Goal: Task Accomplishment & Management: Use online tool/utility

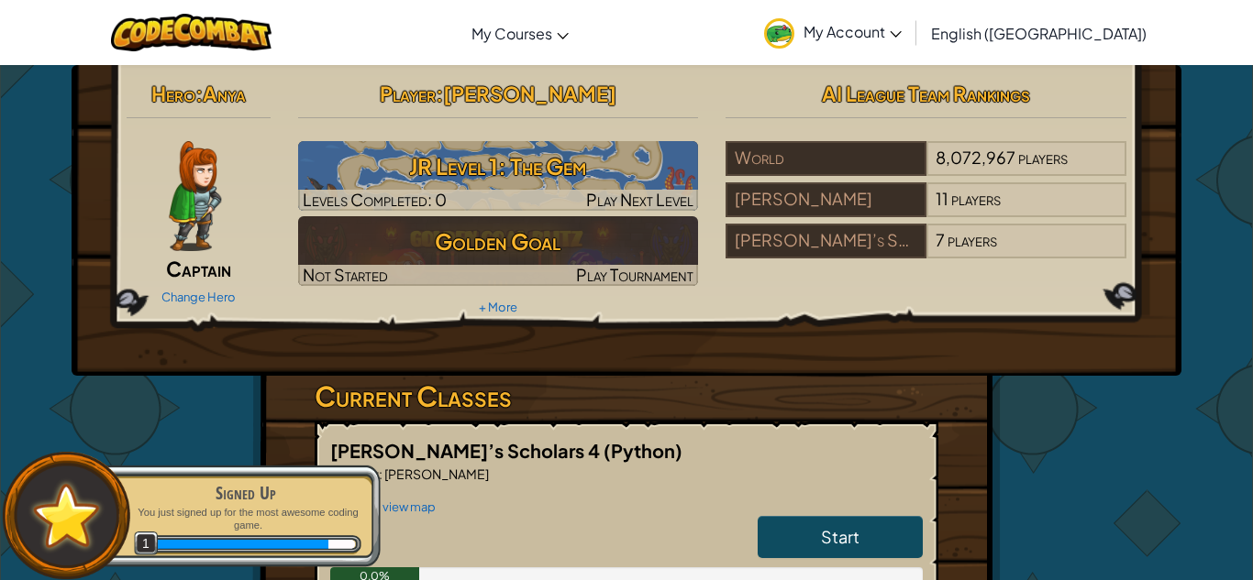
click at [200, 288] on div "Change Hero" at bounding box center [199, 296] width 144 height 29
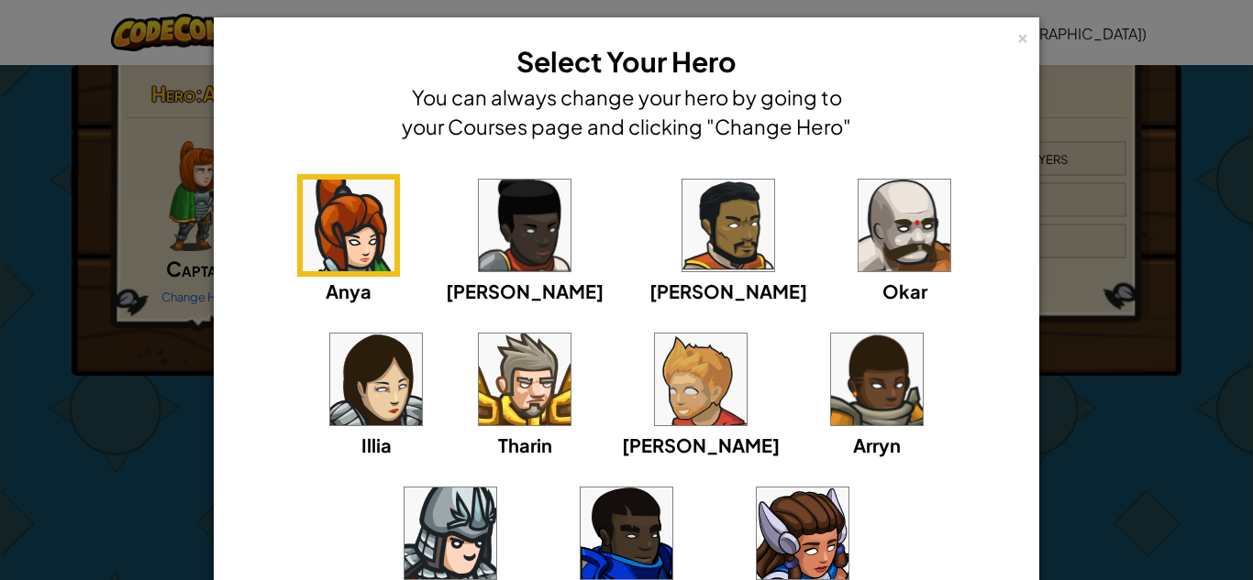
scroll to position [7, 0]
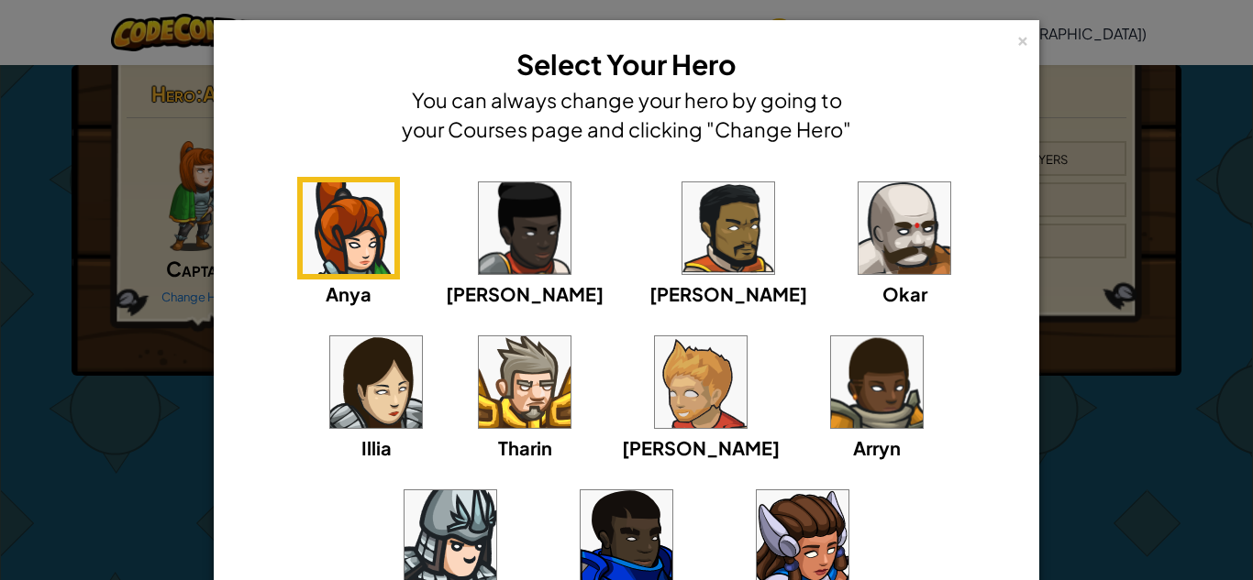
click at [422, 337] on img at bounding box center [376, 383] width 92 height 92
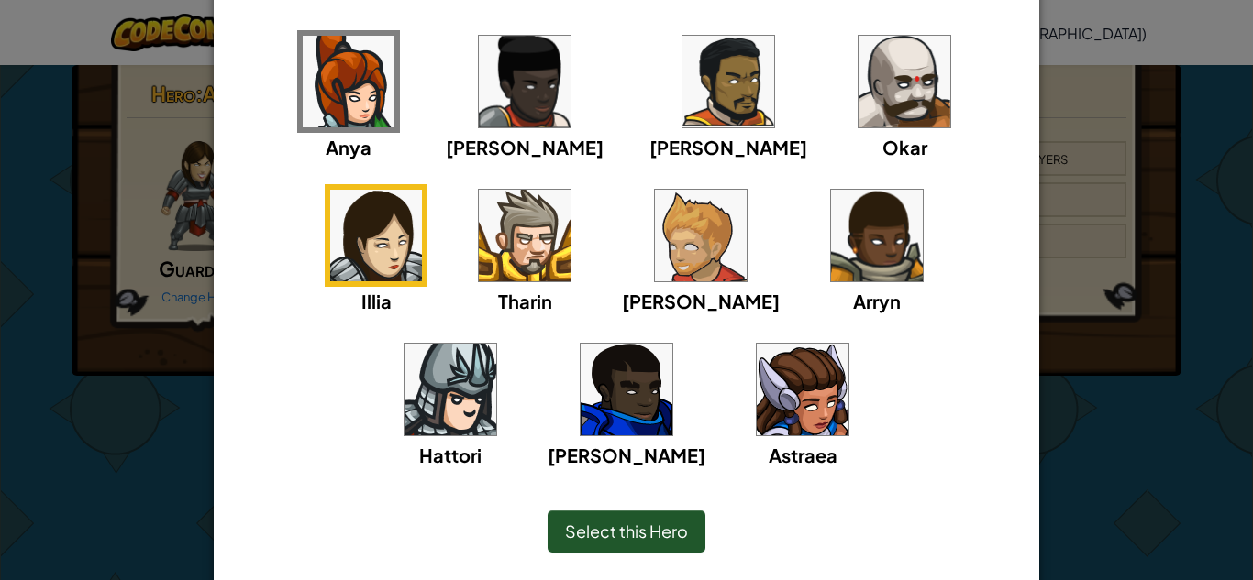
scroll to position [155, 0]
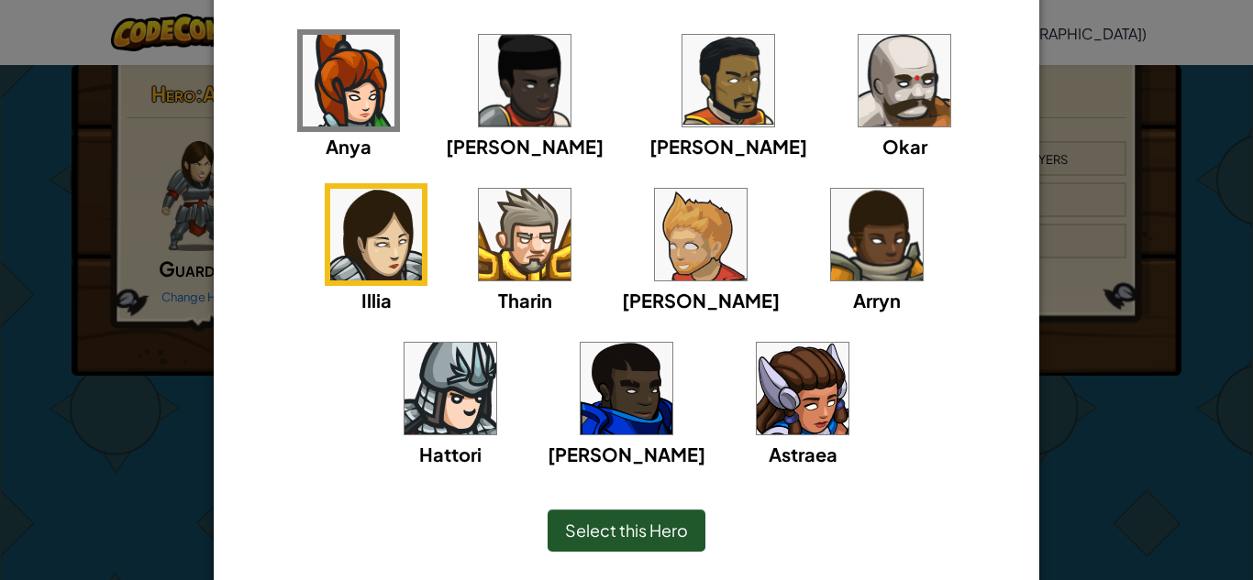
click at [624, 523] on span "Select this Hero" at bounding box center [626, 530] width 123 height 21
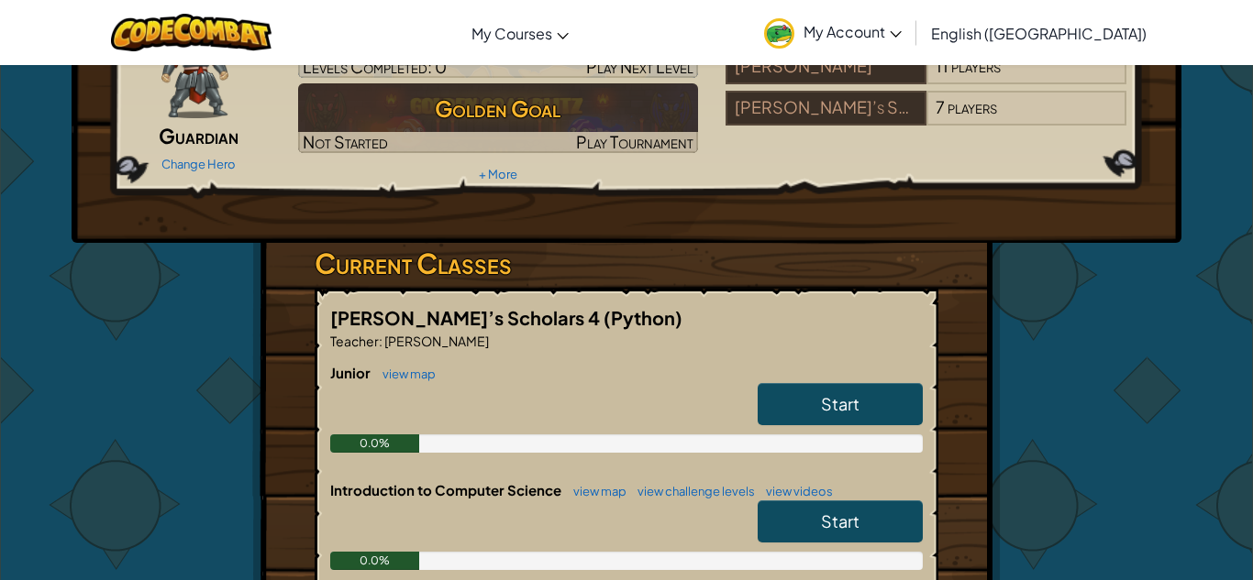
scroll to position [0, 0]
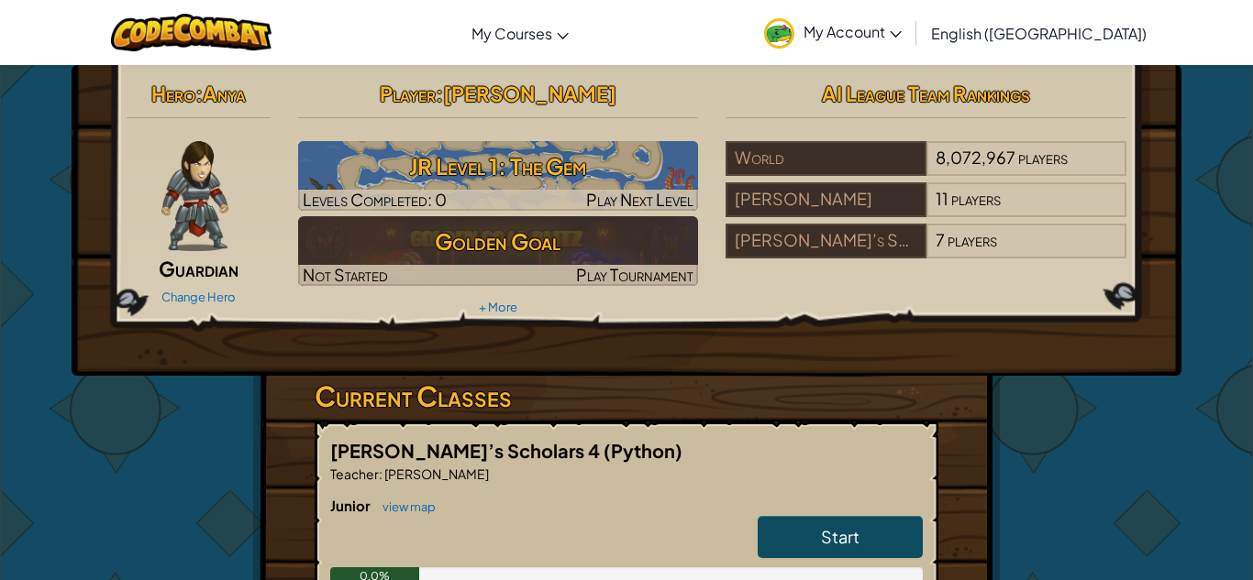
click at [238, 87] on span "Anya" at bounding box center [224, 94] width 43 height 26
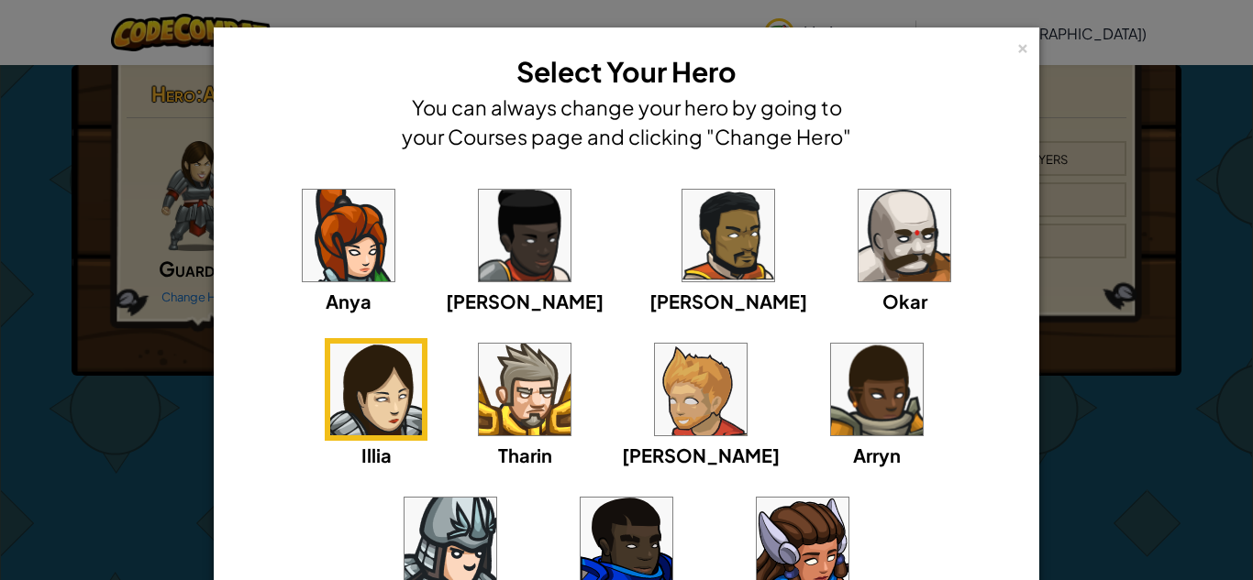
click at [422, 344] on img at bounding box center [376, 390] width 92 height 92
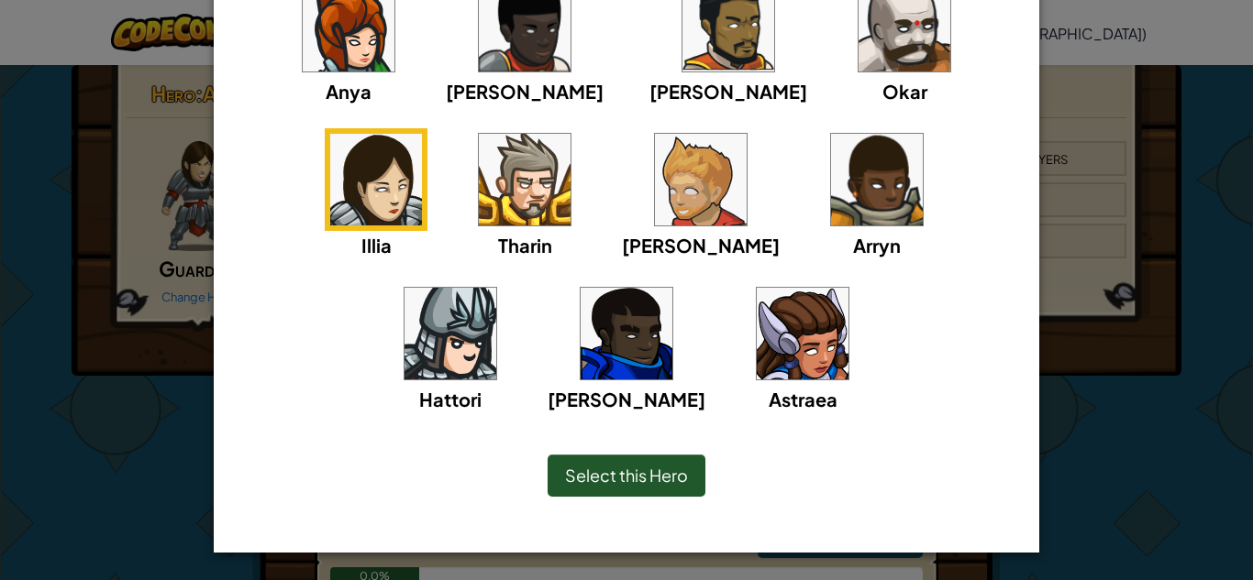
click at [627, 479] on span "Select this Hero" at bounding box center [626, 475] width 123 height 21
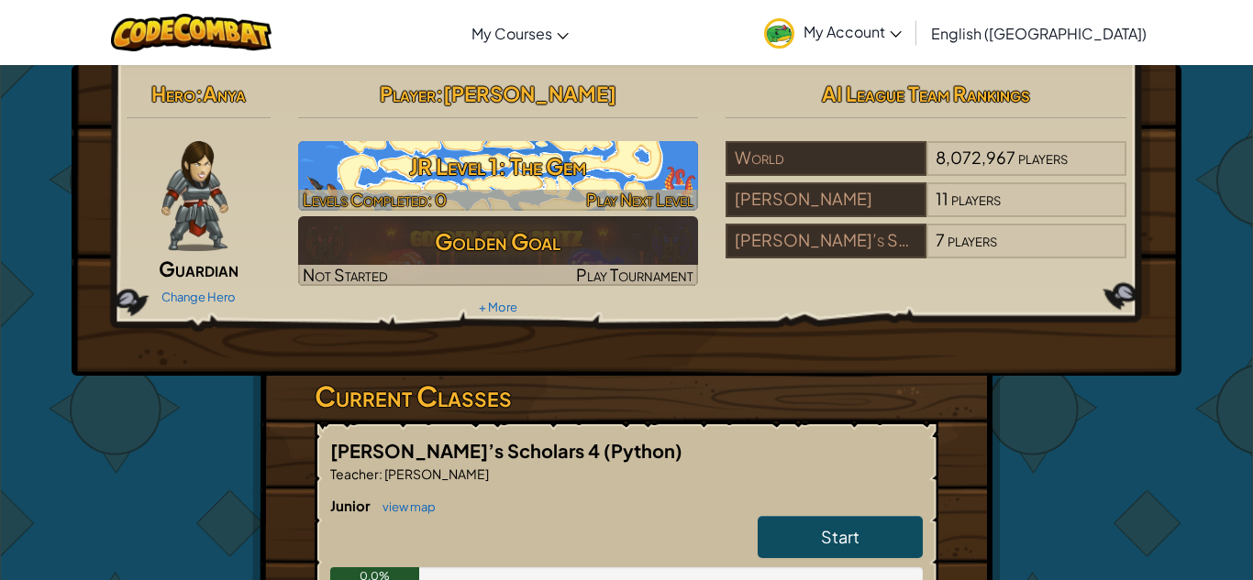
click at [535, 169] on h3 "JR Level 1: The Gem" at bounding box center [498, 166] width 401 height 41
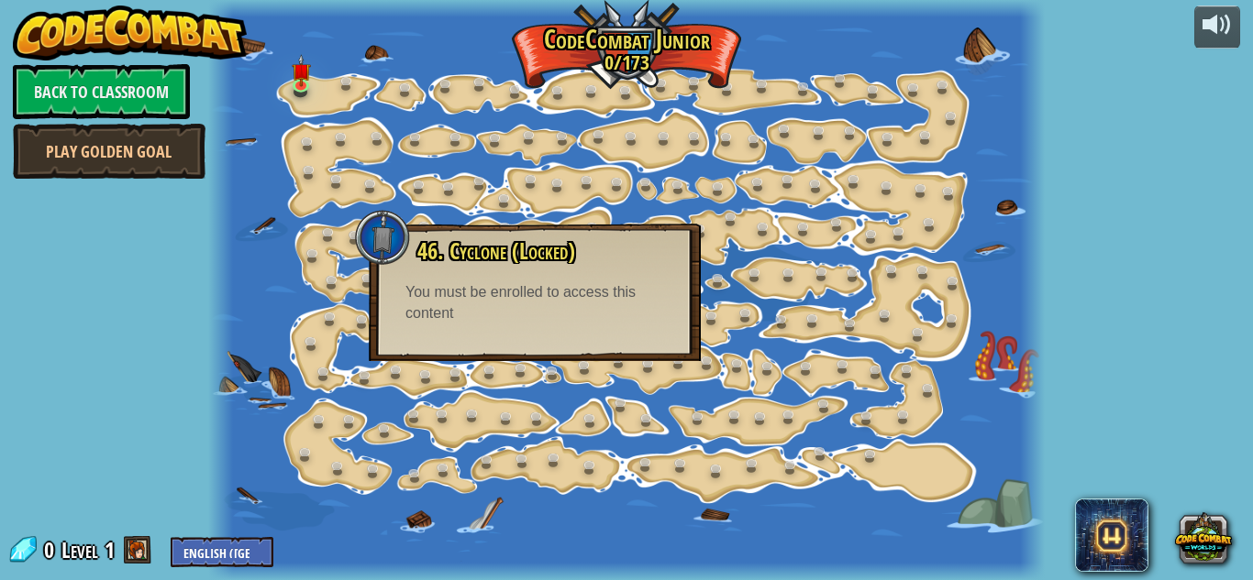
click at [547, 256] on span "46. Cyclone (Locked)" at bounding box center [496, 251] width 158 height 31
click at [624, 291] on div "You must be enrolled to access this content" at bounding box center [534, 303] width 259 height 42
click at [267, 418] on div at bounding box center [626, 290] width 836 height 580
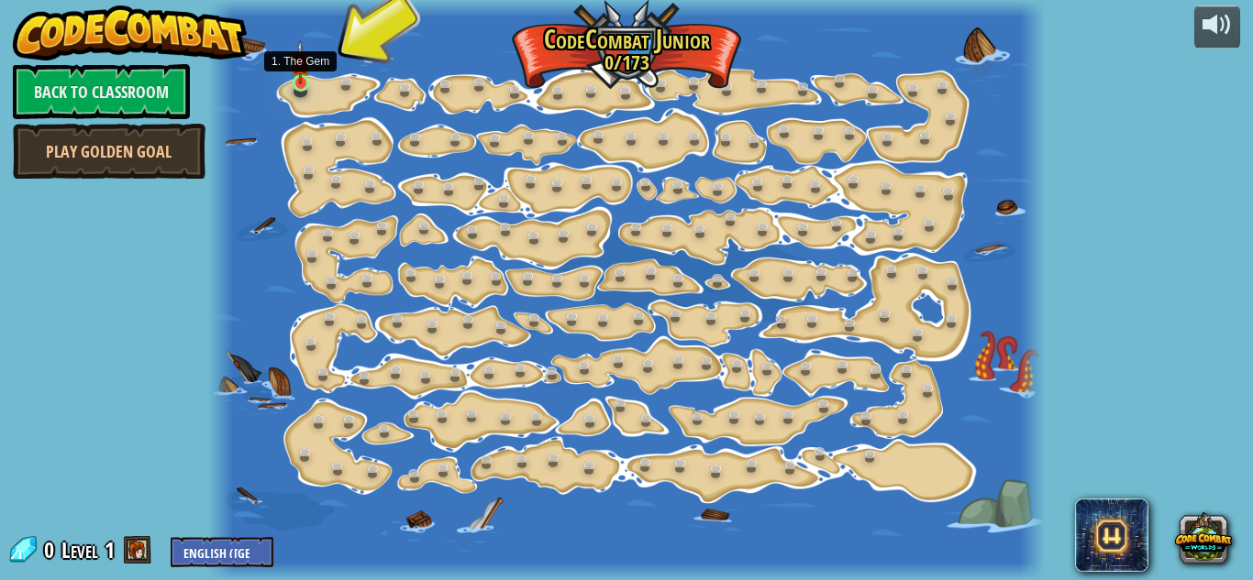
click at [298, 83] on img at bounding box center [300, 62] width 19 height 44
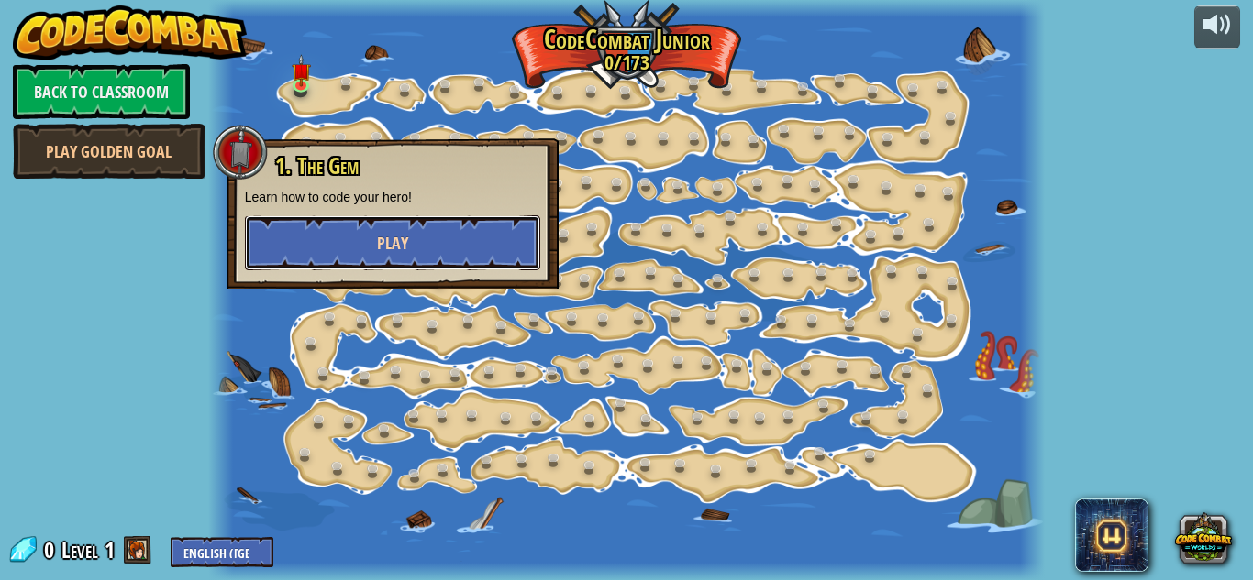
click at [404, 250] on span "Play" at bounding box center [392, 243] width 31 height 23
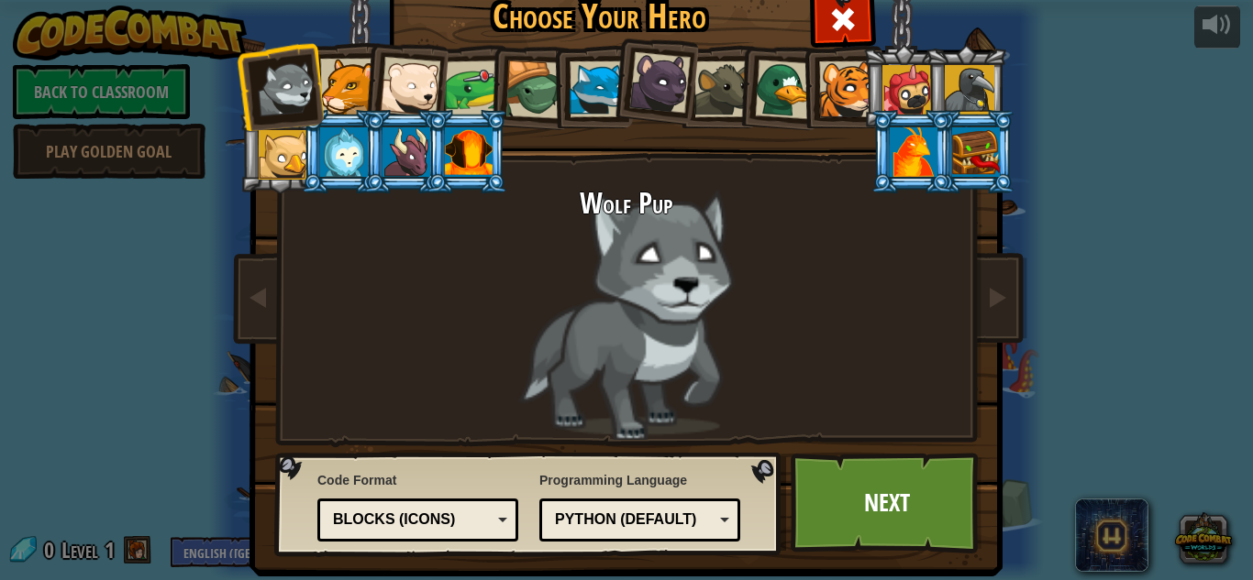
click at [455, 69] on div at bounding box center [473, 89] width 57 height 57
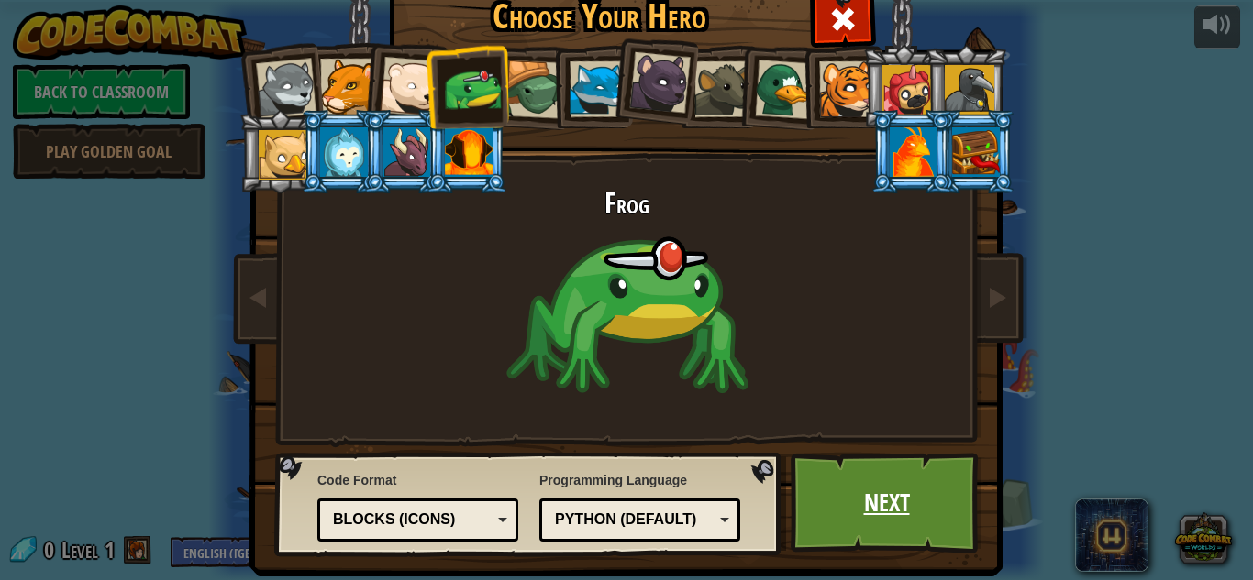
click at [863, 486] on link "Next" at bounding box center [886, 503] width 192 height 101
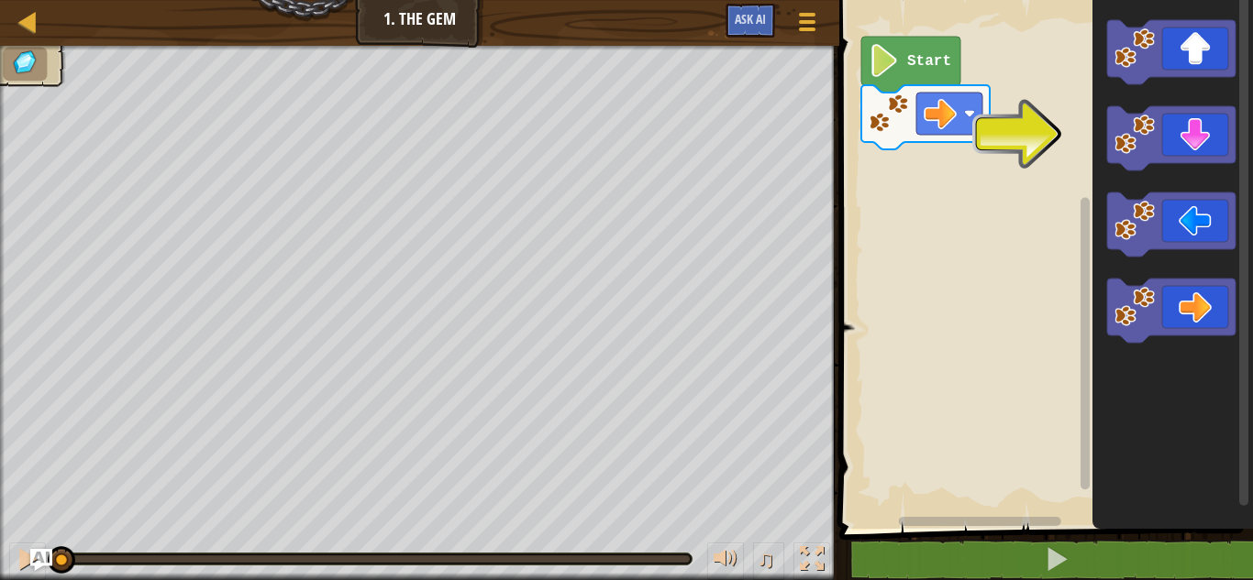
click at [903, 23] on rect "Blockly Workspace" at bounding box center [1043, 260] width 419 height 538
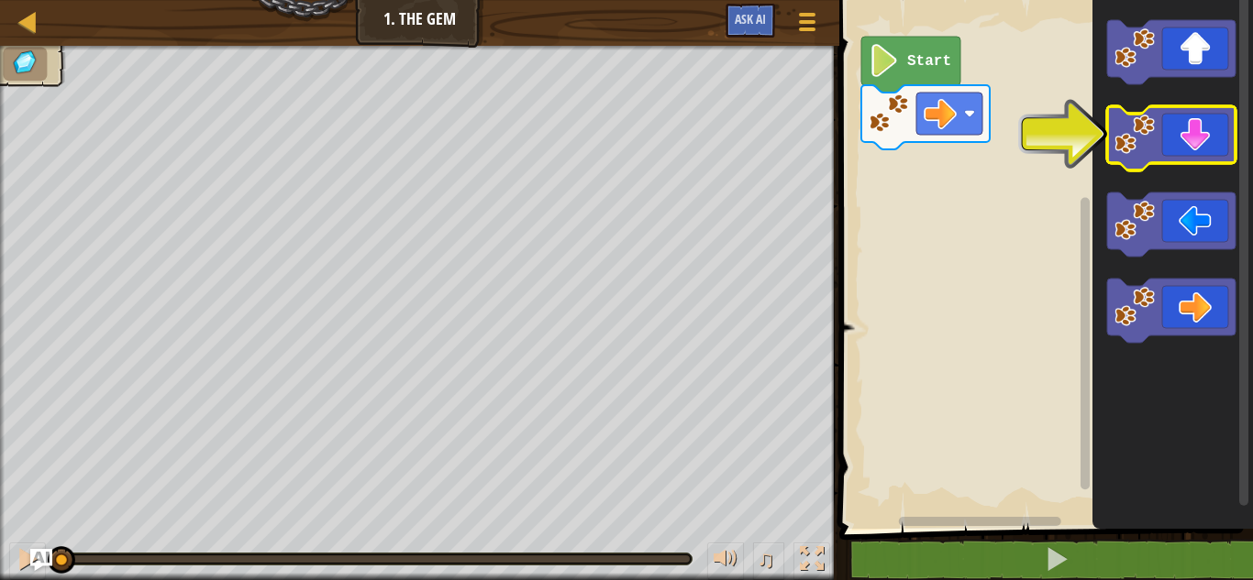
click at [1196, 135] on icon "Blockly Workspace" at bounding box center [1171, 138] width 128 height 64
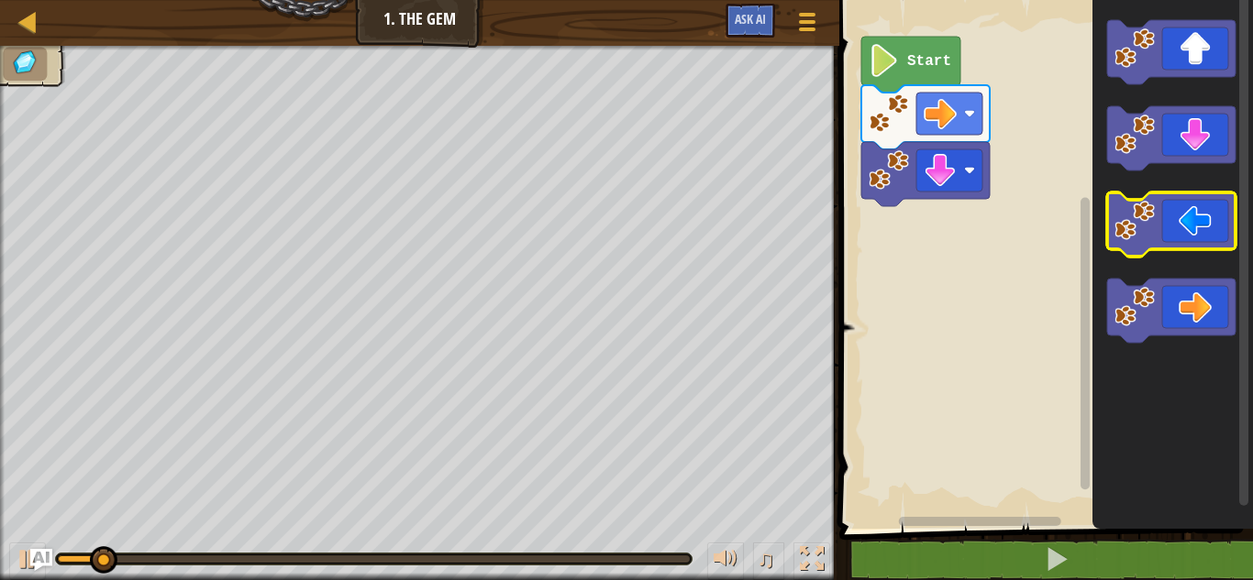
click at [1193, 223] on icon "Blockly Workspace" at bounding box center [1171, 225] width 128 height 64
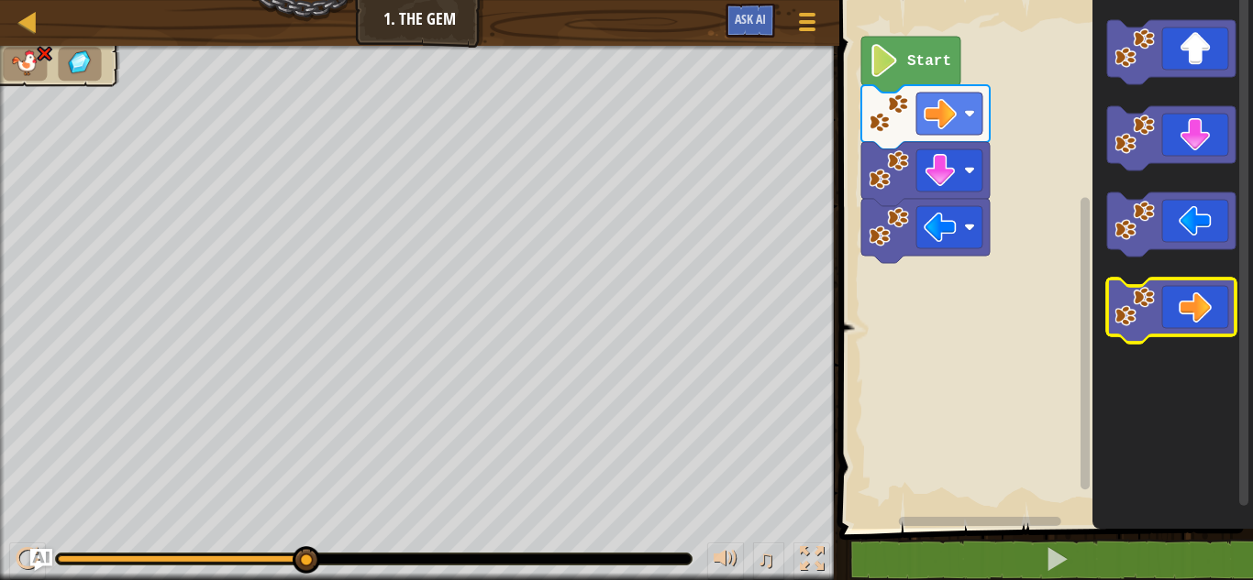
click at [1193, 318] on icon "Blockly Workspace" at bounding box center [1171, 311] width 128 height 64
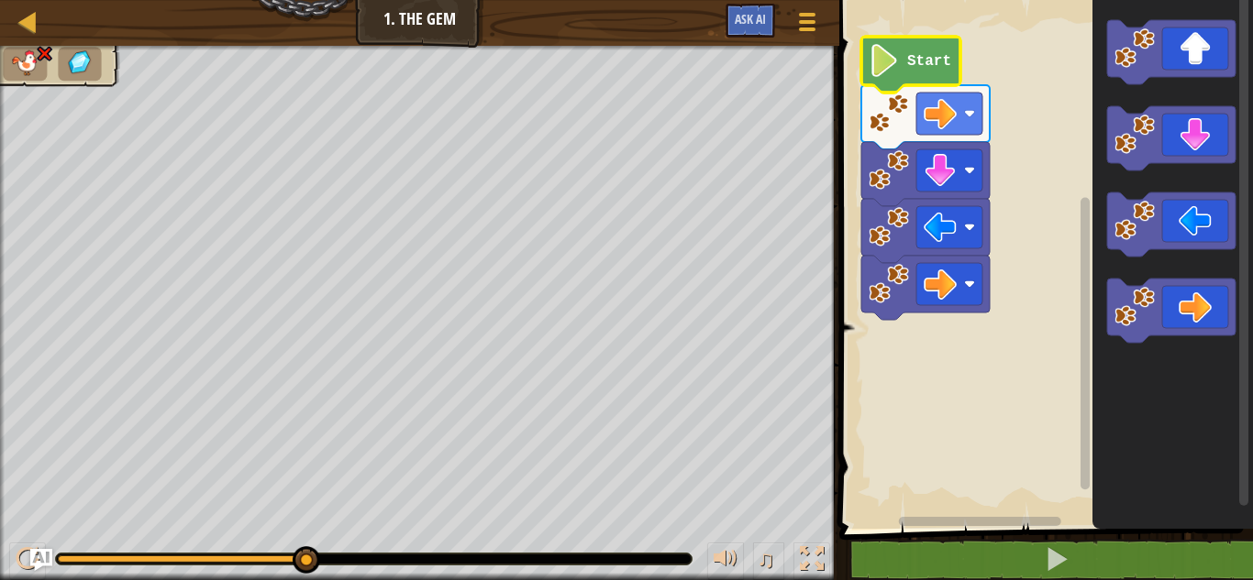
click at [914, 47] on icon "Blockly Workspace" at bounding box center [910, 65] width 99 height 56
click at [913, 47] on icon "Blockly Workspace" at bounding box center [910, 65] width 99 height 56
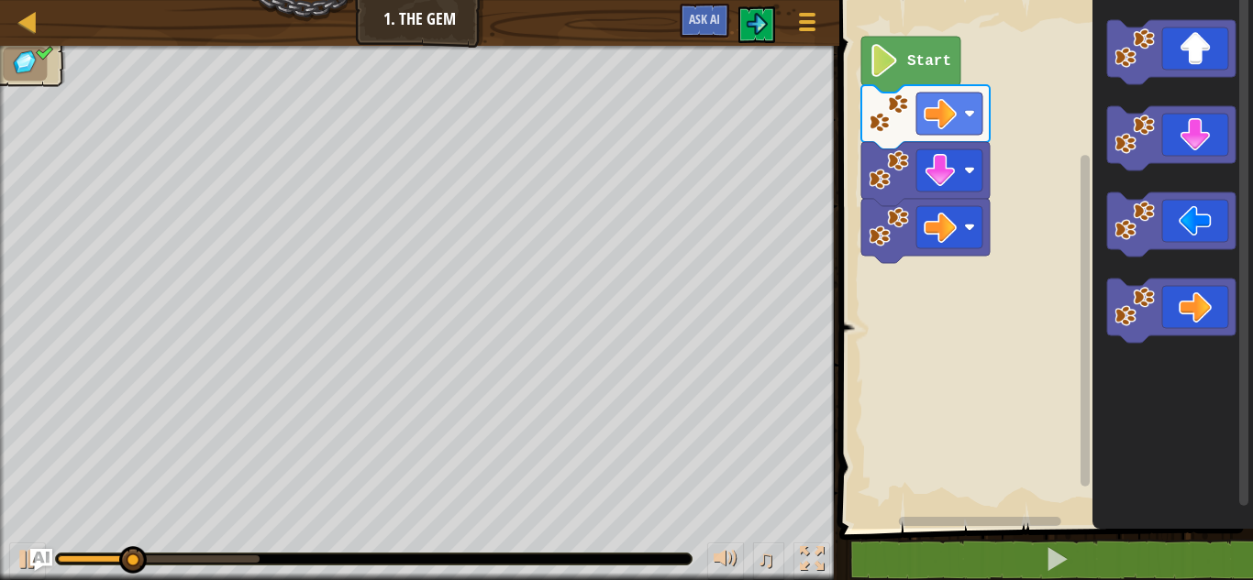
click at [1071, 350] on rect "Blockly Workspace" at bounding box center [1043, 260] width 419 height 538
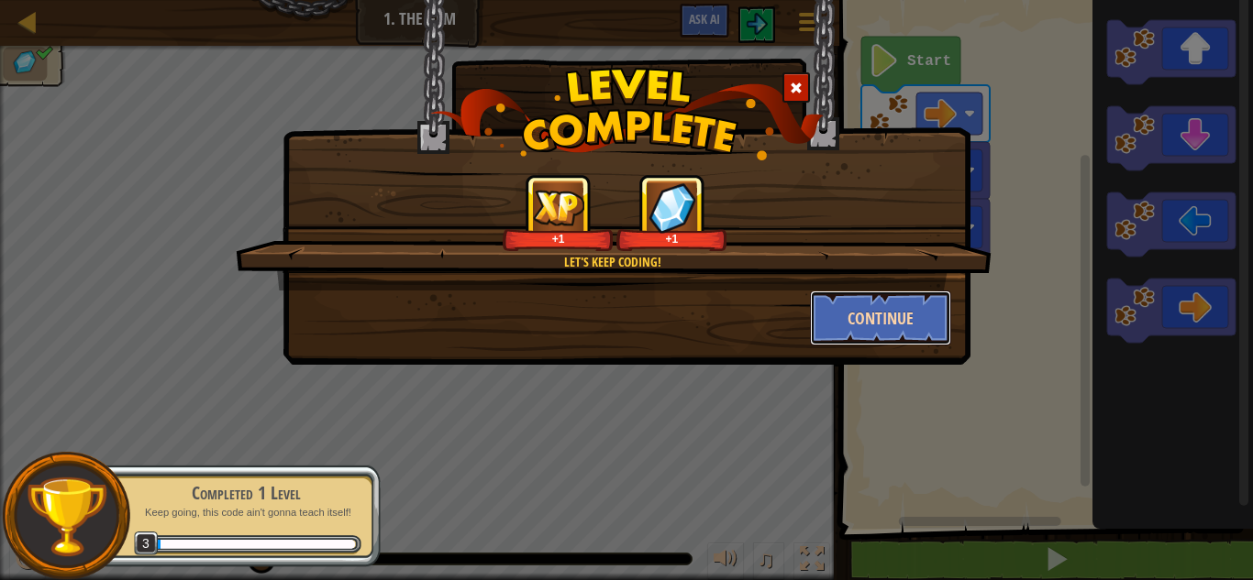
click at [870, 317] on button "Continue" at bounding box center [881, 318] width 142 height 55
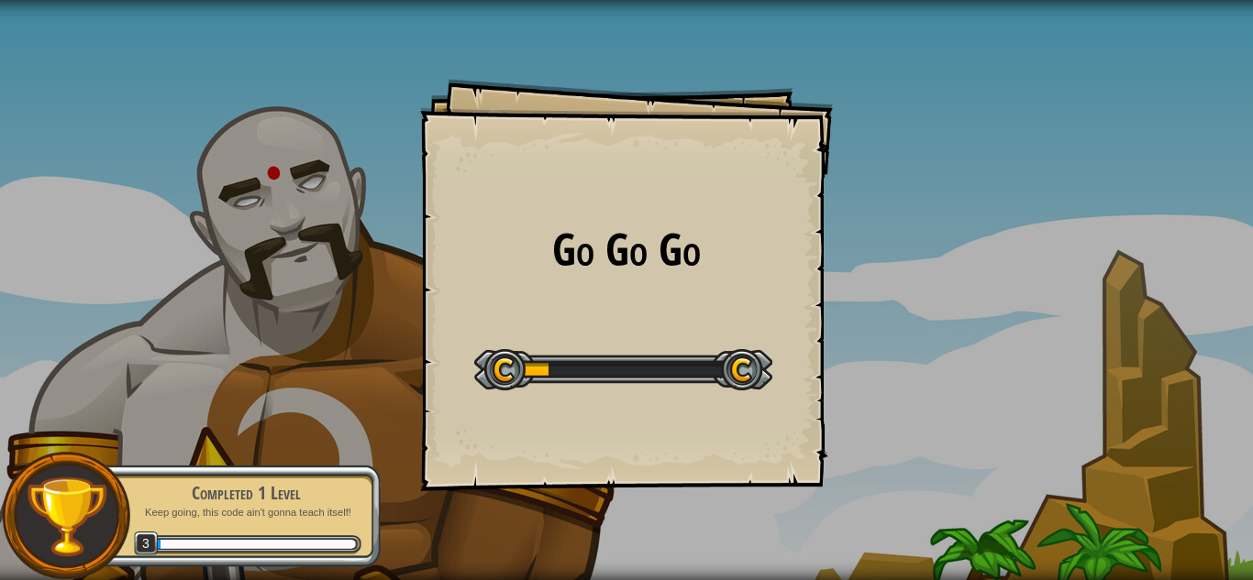
click at [520, 182] on div "Go Go Go Goals Start Level Error loading from server. Try refreshing the page. …" at bounding box center [626, 285] width 413 height 413
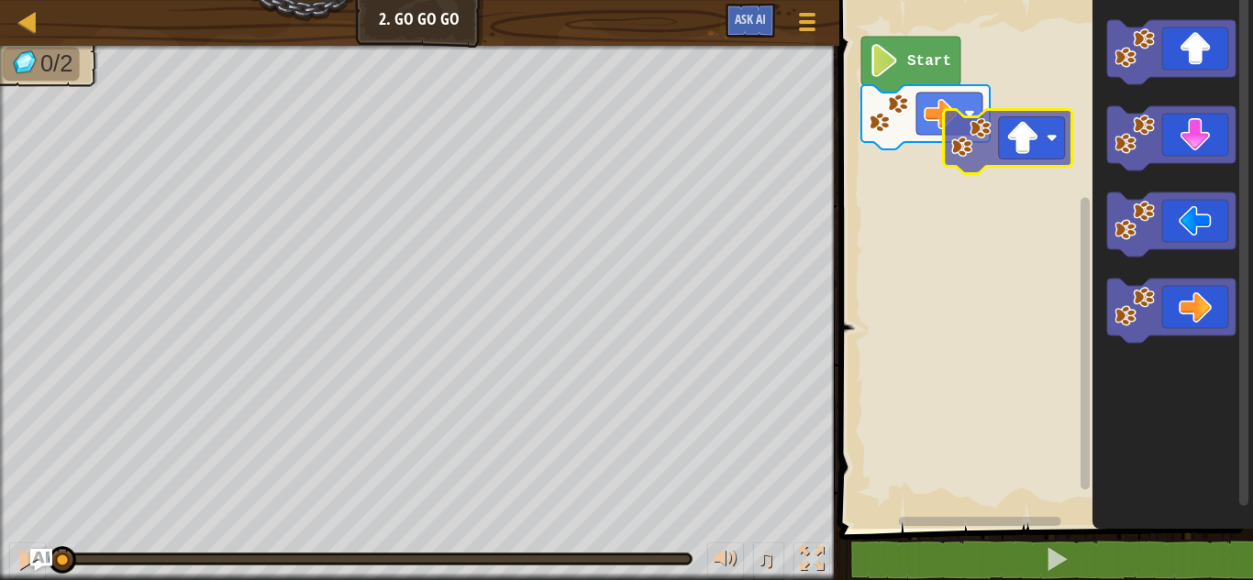
click at [1006, 138] on div "Start" at bounding box center [1043, 260] width 419 height 538
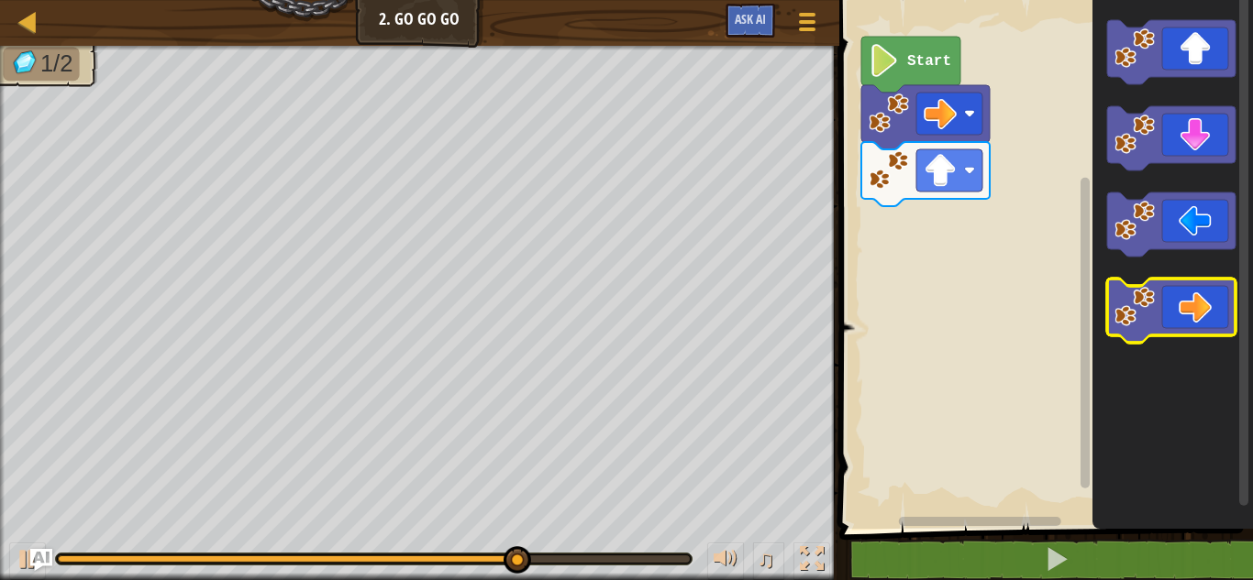
click at [1182, 300] on icon "Blockly Workspace" at bounding box center [1171, 311] width 128 height 64
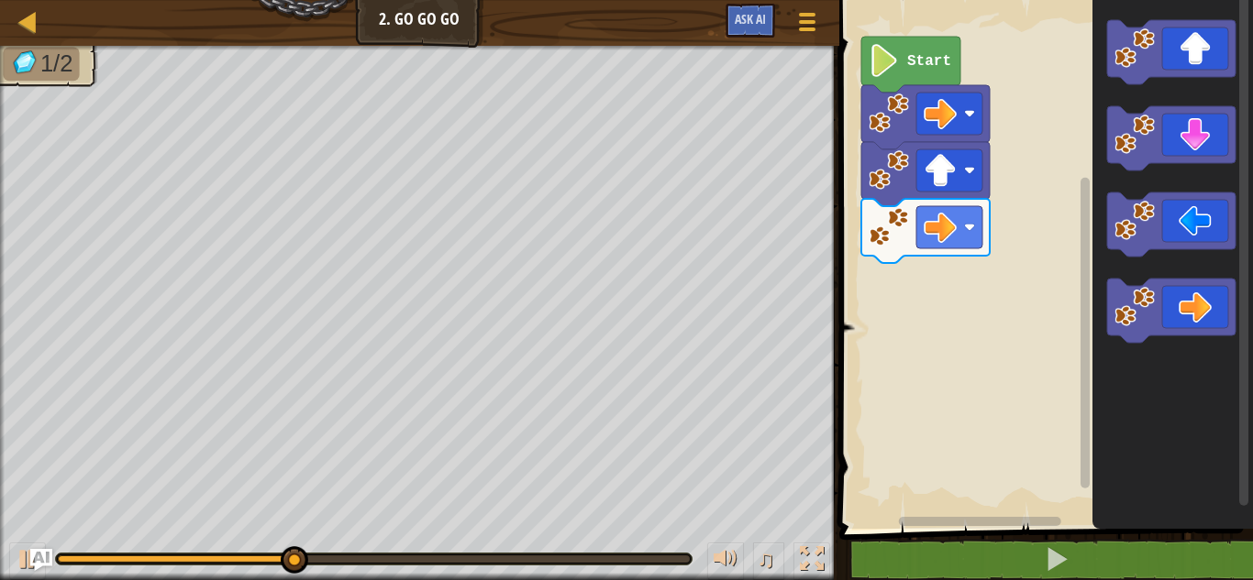
click at [1179, 310] on icon "Blockly Workspace" at bounding box center [1171, 311] width 128 height 64
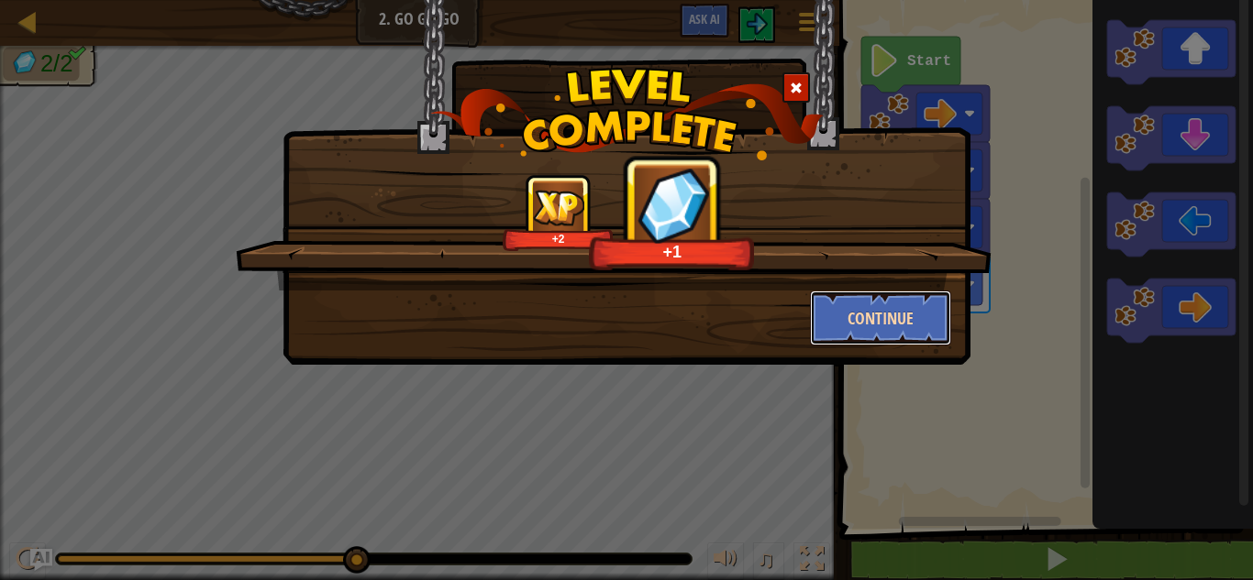
click at [920, 317] on button "Continue" at bounding box center [881, 318] width 142 height 55
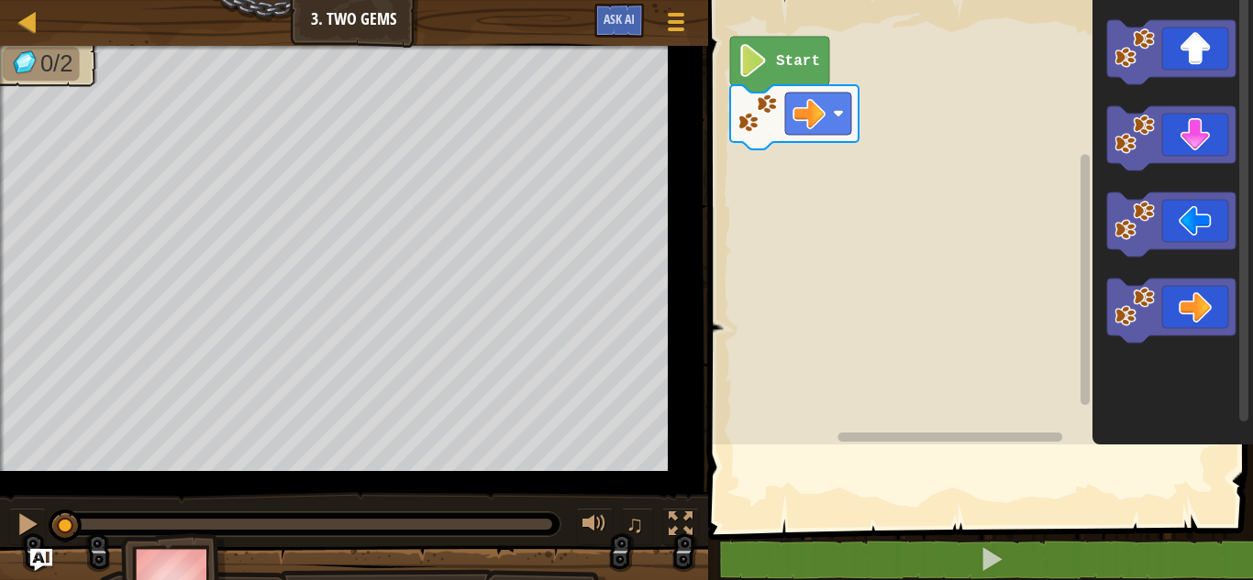
click at [750, 332] on rect "Blockly Workspace" at bounding box center [977, 218] width 550 height 454
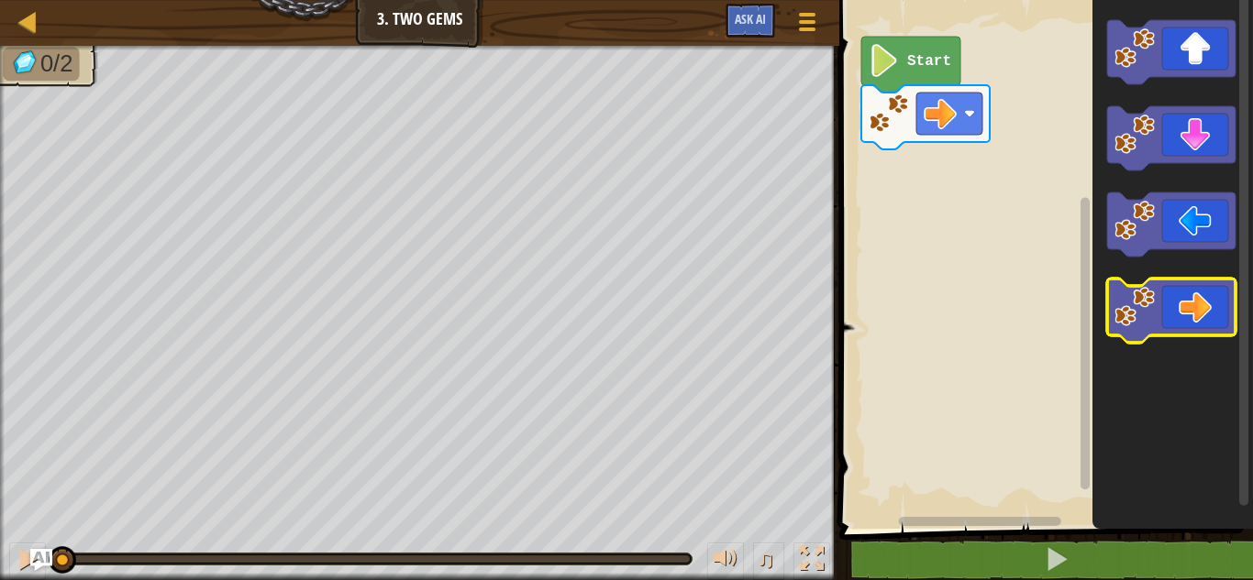
click at [1130, 307] on image "Blockly Workspace" at bounding box center [1134, 307] width 40 height 40
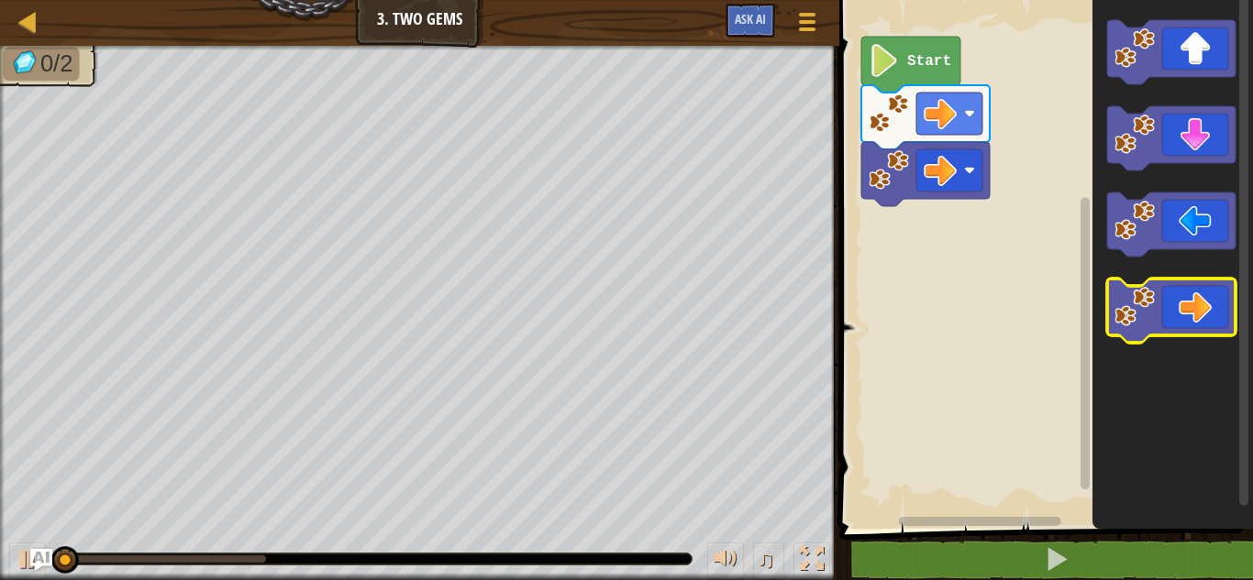
click at [1128, 308] on image "Blockly Workspace" at bounding box center [1134, 307] width 40 height 40
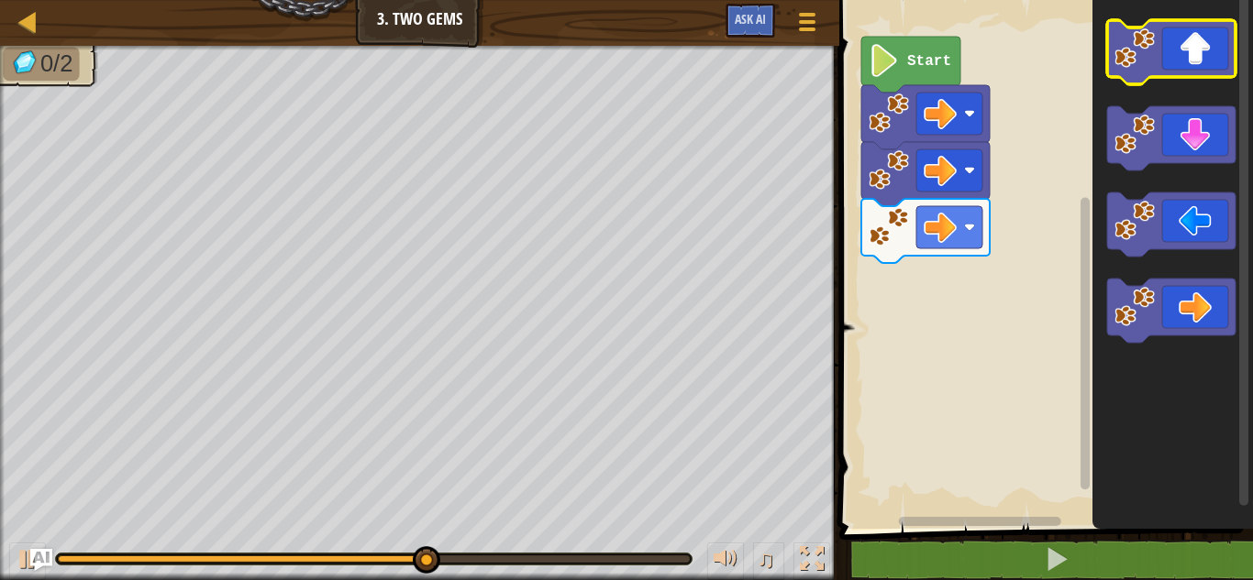
click at [1177, 60] on icon "Blockly Workspace" at bounding box center [1171, 52] width 128 height 64
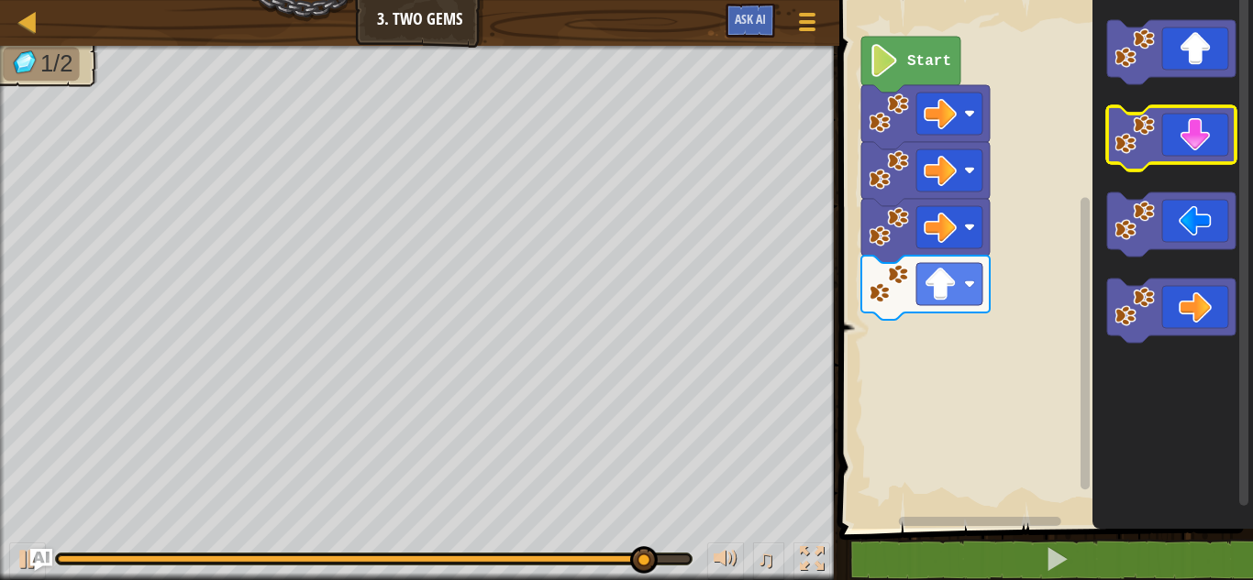
click at [1194, 145] on icon "Blockly Workspace" at bounding box center [1171, 138] width 128 height 64
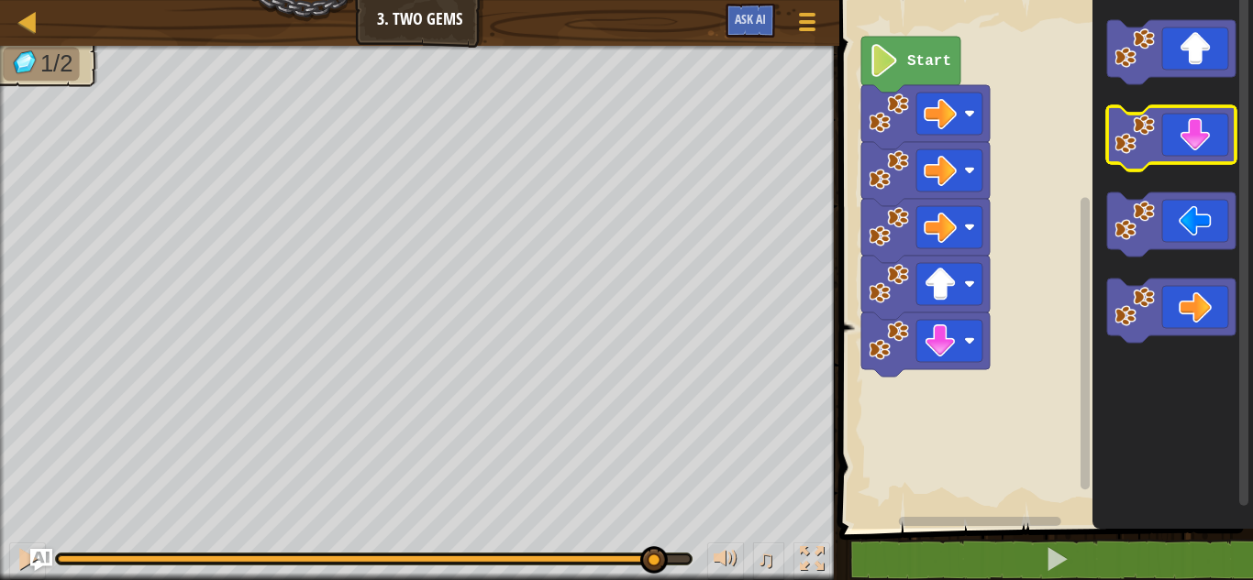
click at [1194, 145] on icon "Blockly Workspace" at bounding box center [1171, 138] width 128 height 64
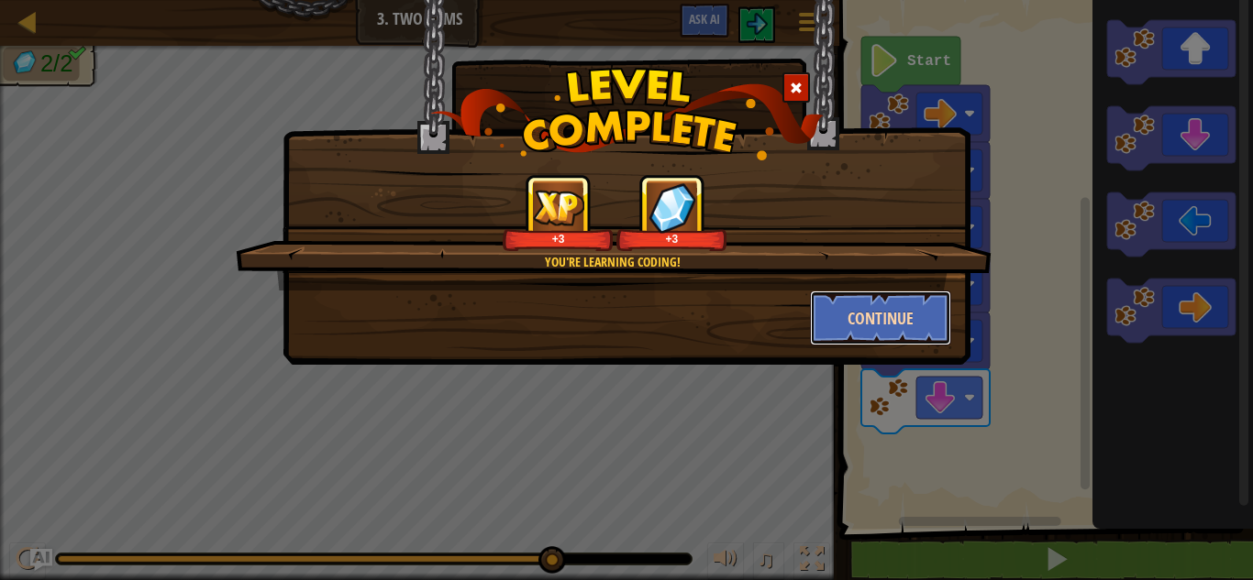
click at [885, 321] on button "Continue" at bounding box center [881, 318] width 142 height 55
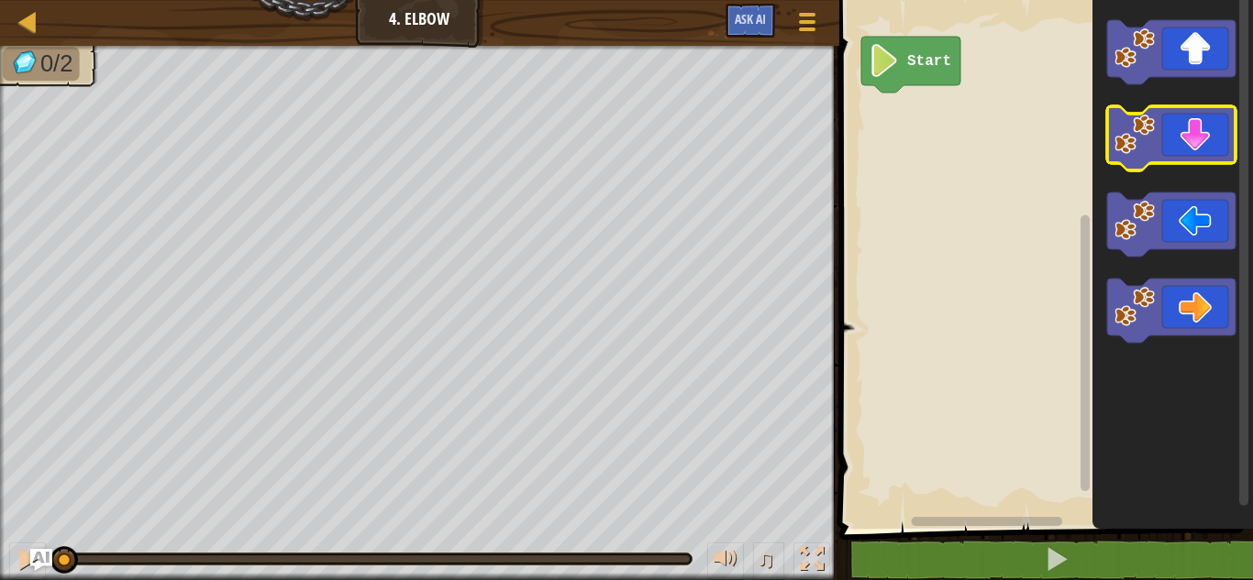
click at [1149, 132] on image "Blockly Workspace" at bounding box center [1134, 135] width 40 height 40
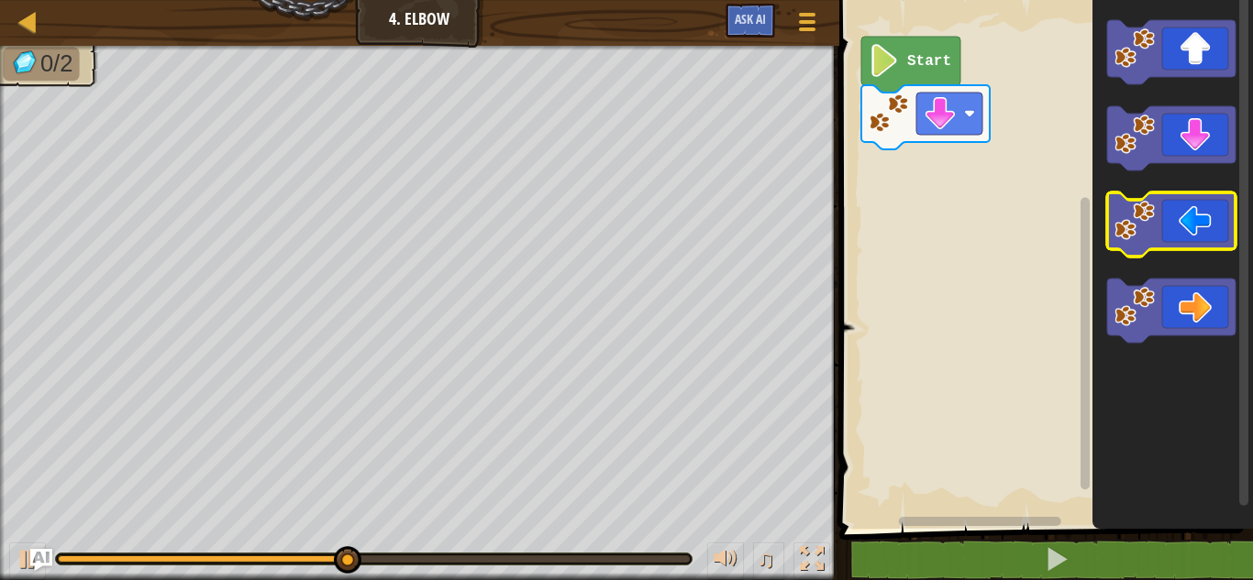
click at [1175, 244] on icon "Blockly Workspace" at bounding box center [1171, 225] width 128 height 64
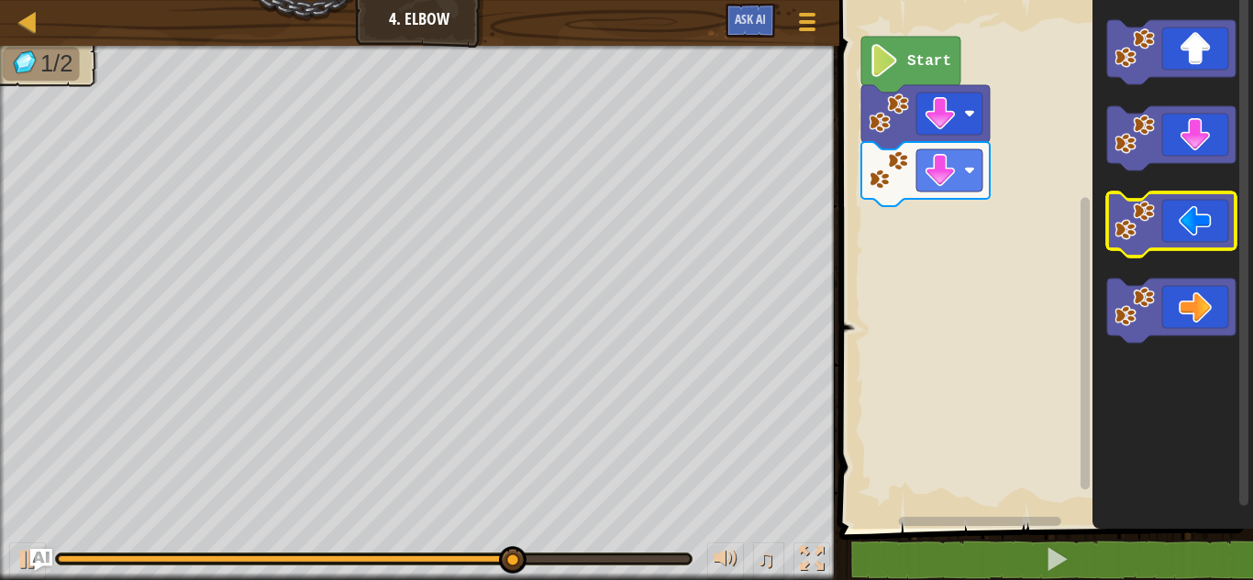
click at [1160, 207] on icon "Blockly Workspace" at bounding box center [1171, 225] width 128 height 64
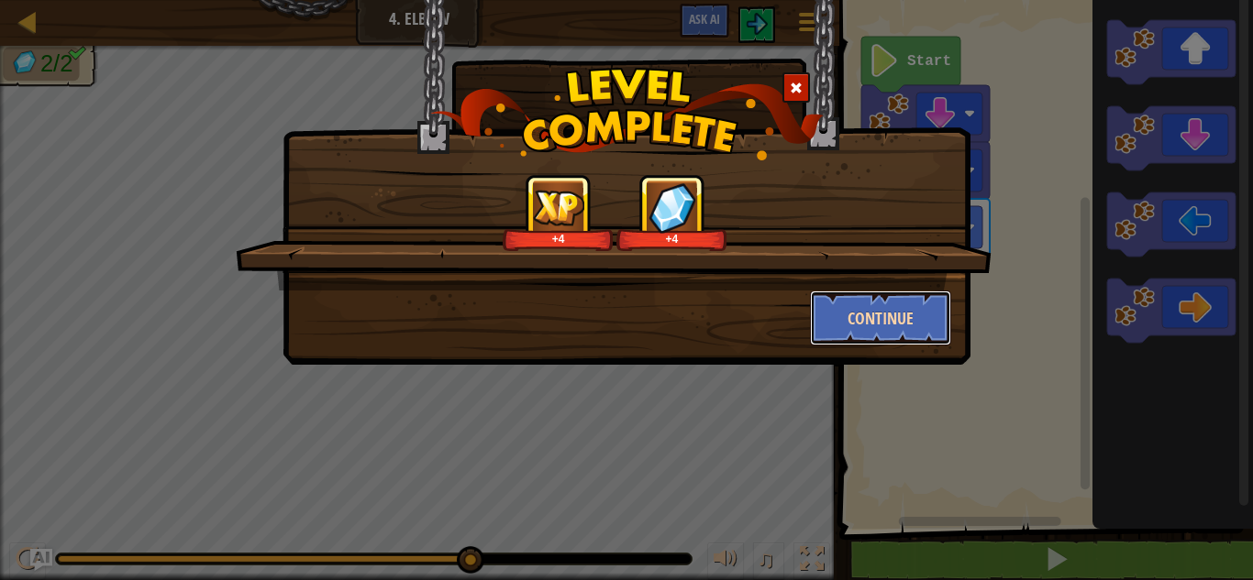
click at [836, 300] on button "Continue" at bounding box center [881, 318] width 142 height 55
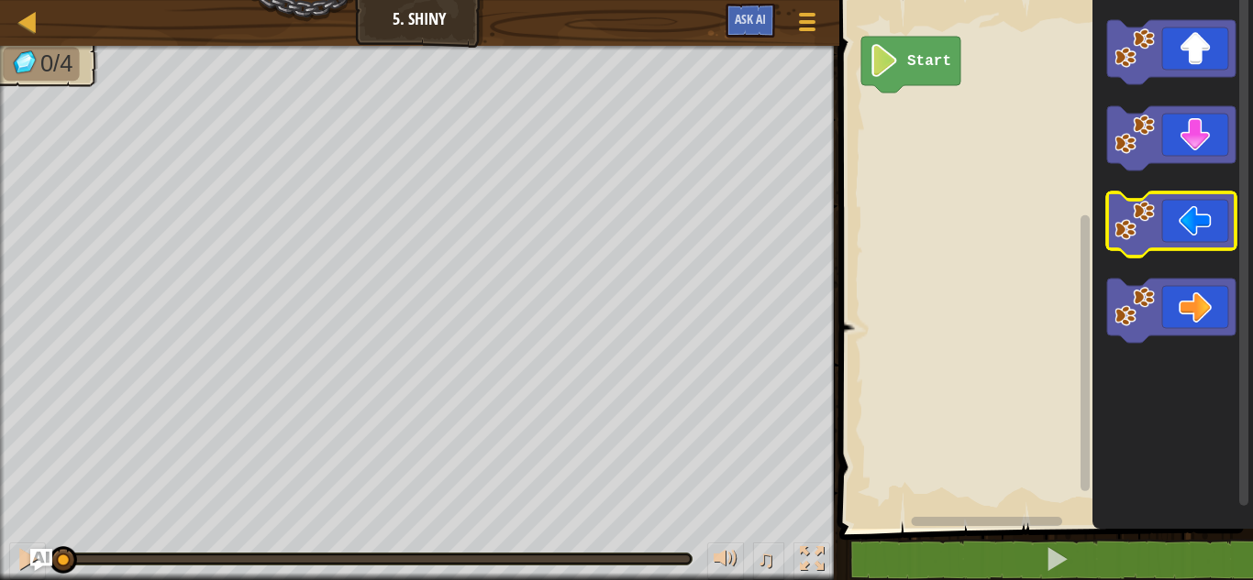
click at [1143, 210] on image "Blockly Workspace" at bounding box center [1134, 221] width 40 height 40
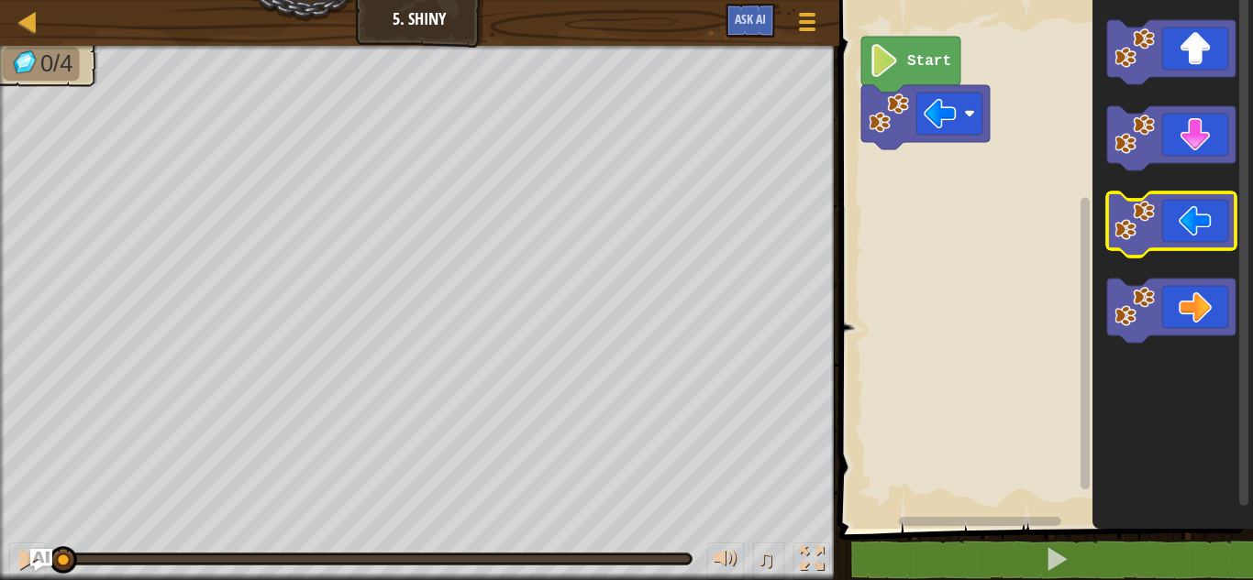
click at [1143, 210] on image "Blockly Workspace" at bounding box center [1134, 221] width 40 height 40
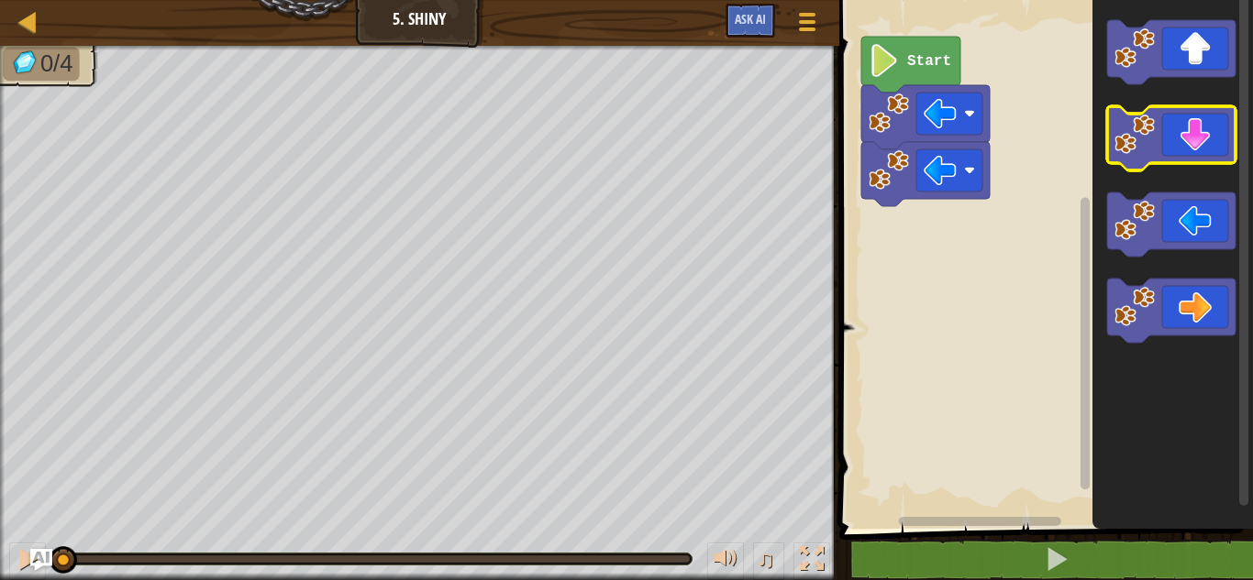
click at [1163, 115] on icon "Blockly Workspace" at bounding box center [1171, 138] width 128 height 64
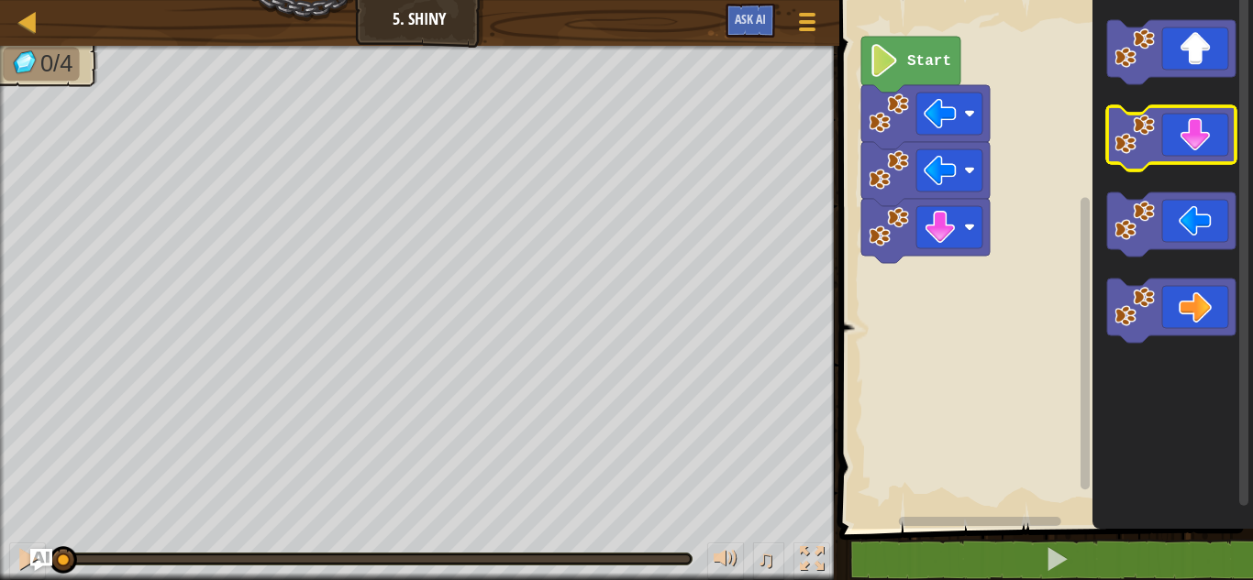
click at [1163, 115] on icon "Blockly Workspace" at bounding box center [1171, 138] width 128 height 64
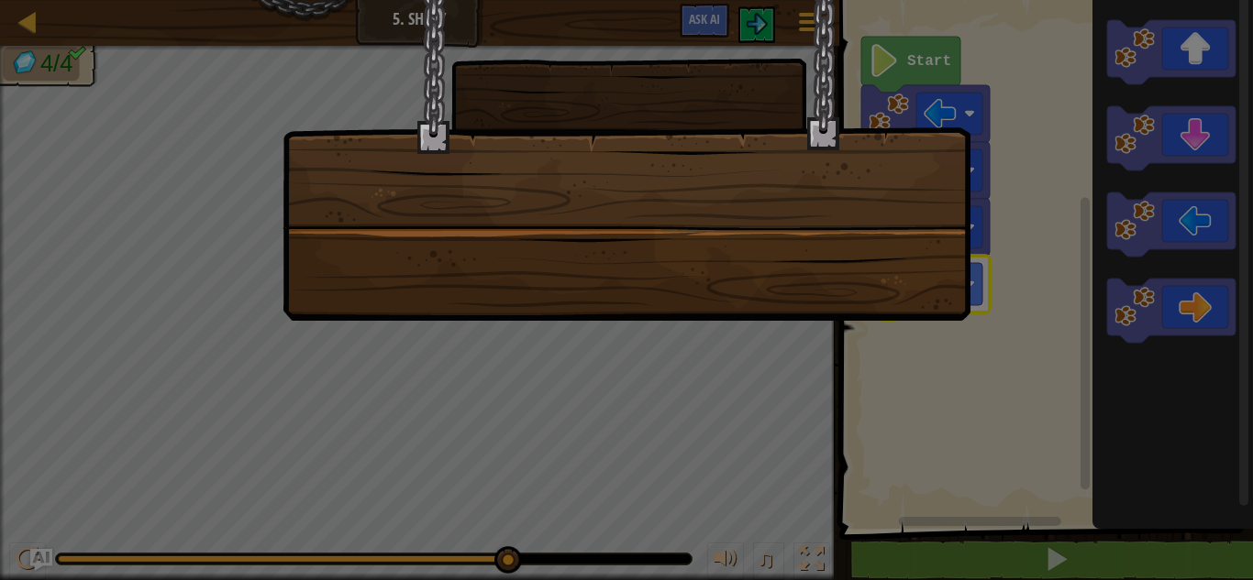
click at [1167, 43] on div at bounding box center [626, 290] width 1253 height 580
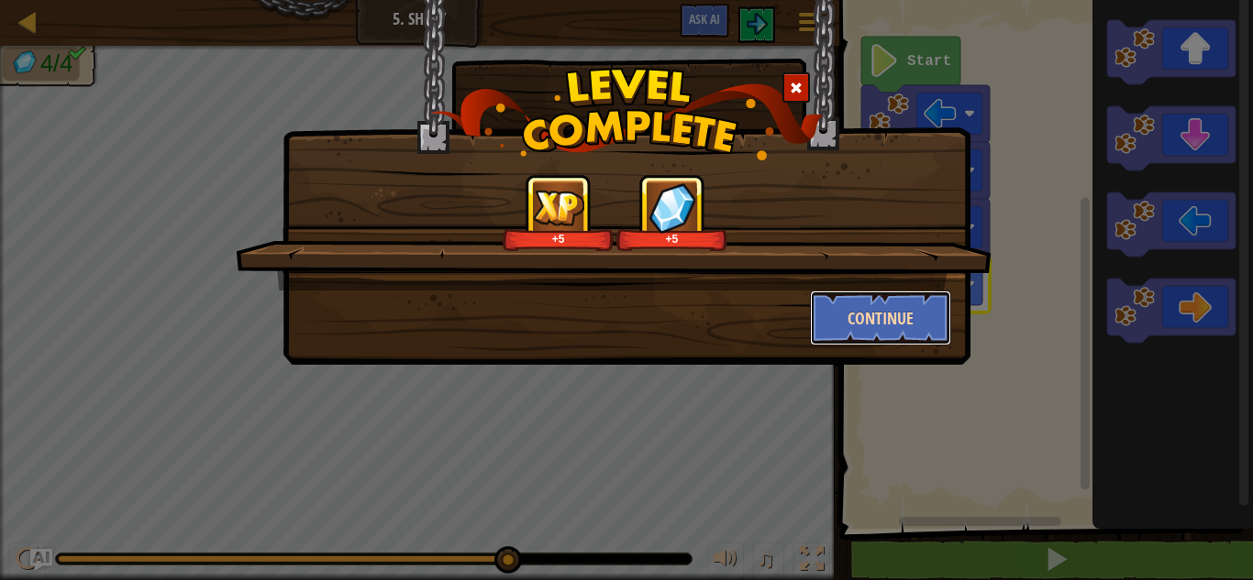
click at [828, 334] on button "Continue" at bounding box center [881, 318] width 142 height 55
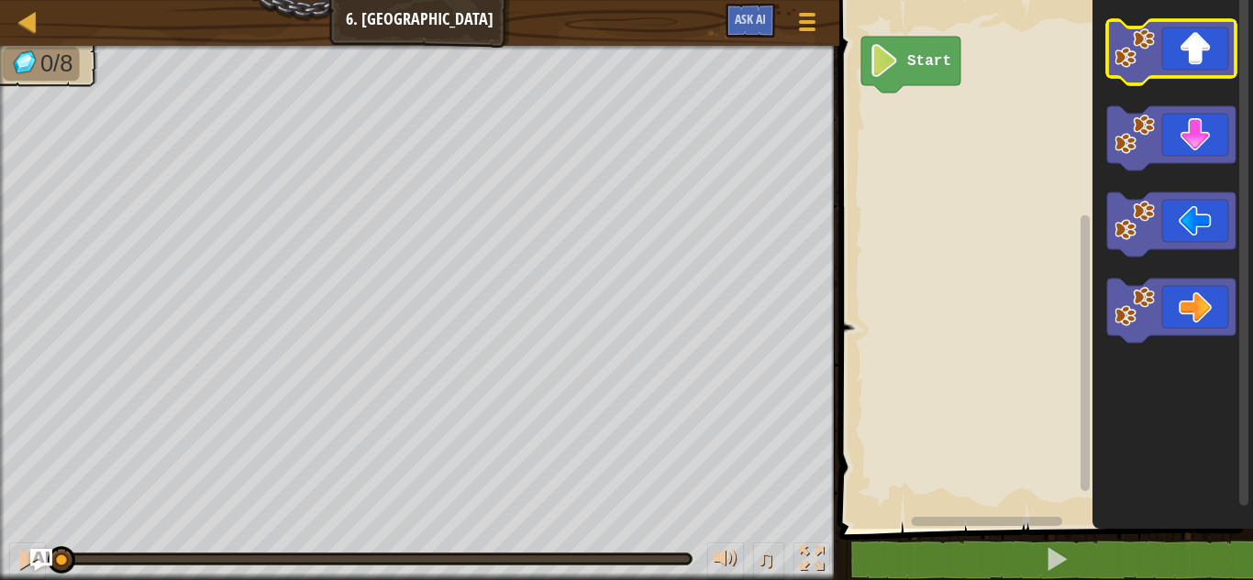
click at [1195, 36] on icon "Blockly Workspace" at bounding box center [1171, 52] width 128 height 64
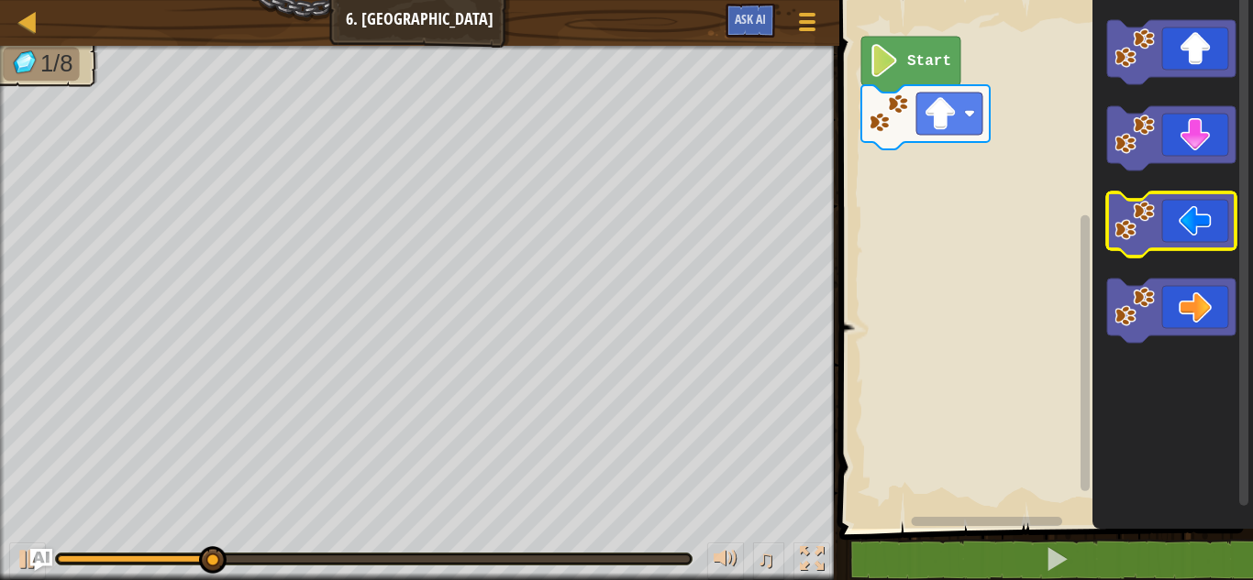
click at [1169, 205] on icon "Blockly Workspace" at bounding box center [1171, 225] width 128 height 64
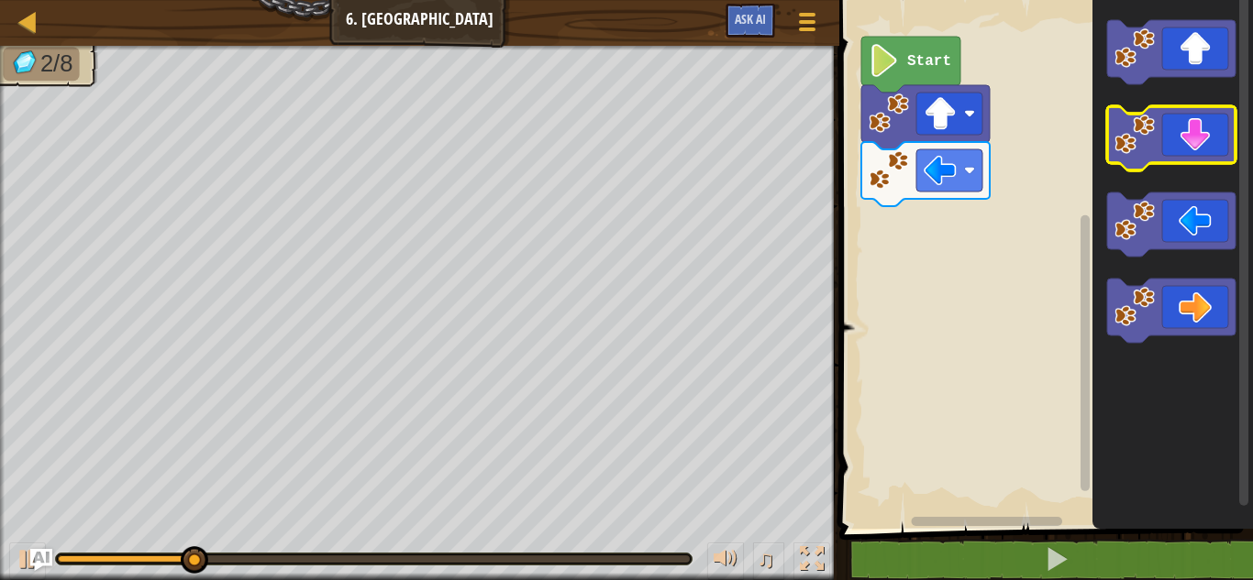
click at [1170, 149] on icon "Blockly Workspace" at bounding box center [1171, 138] width 128 height 64
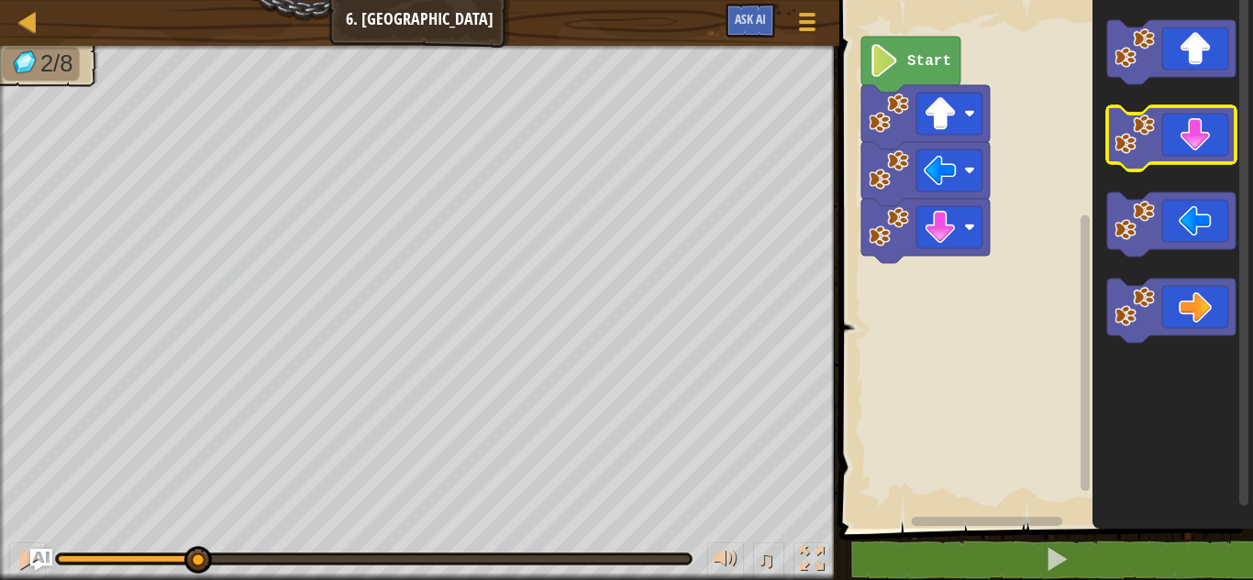
click at [1171, 150] on icon "Blockly Workspace" at bounding box center [1171, 138] width 128 height 64
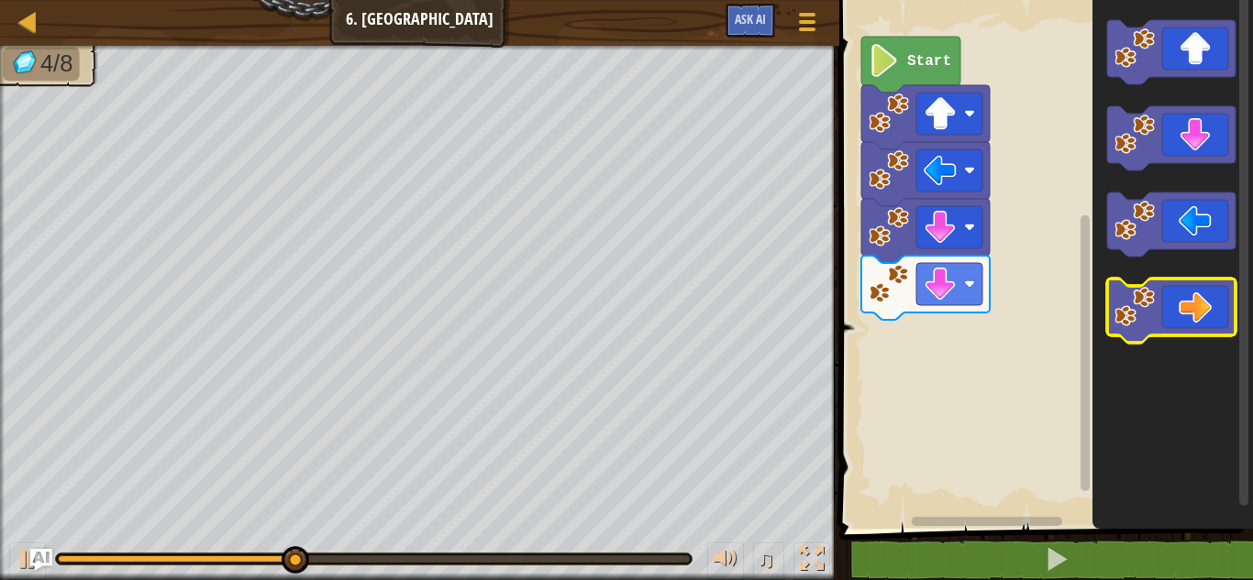
click at [1191, 301] on icon "Blockly Workspace" at bounding box center [1171, 311] width 128 height 64
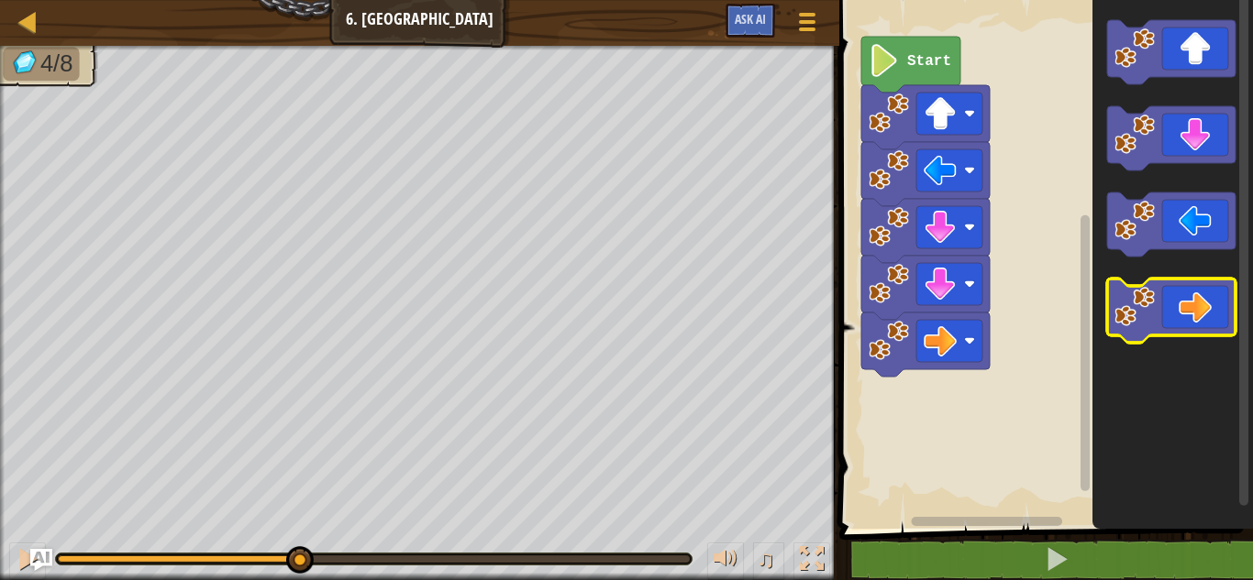
click at [1191, 301] on icon "Blockly Workspace" at bounding box center [1171, 311] width 128 height 64
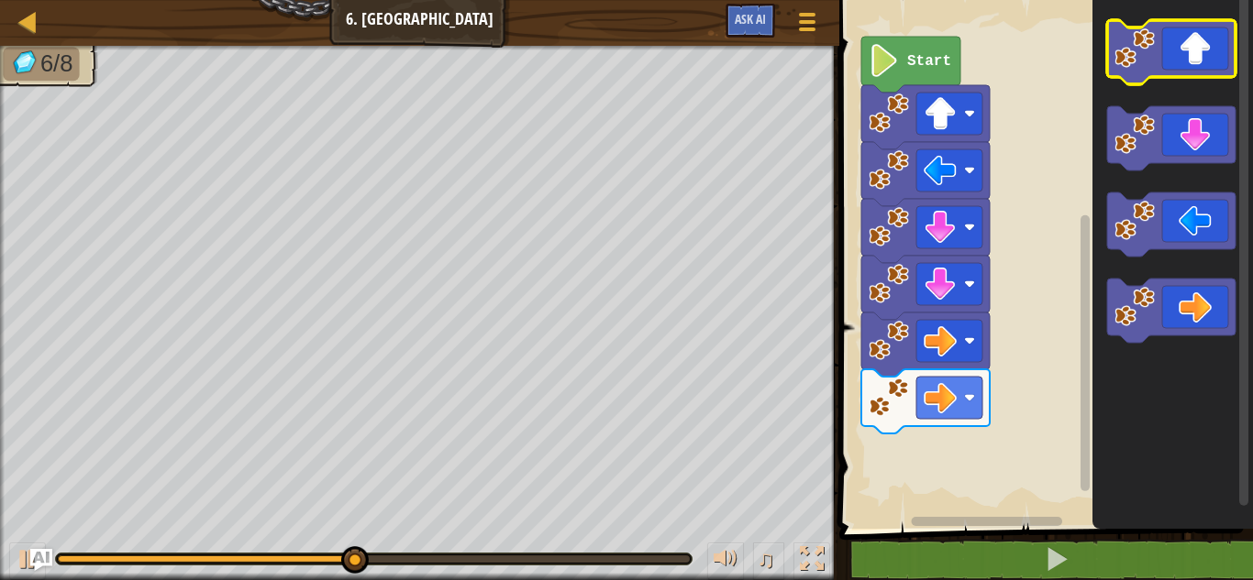
click at [1198, 24] on icon "Blockly Workspace" at bounding box center [1171, 52] width 128 height 64
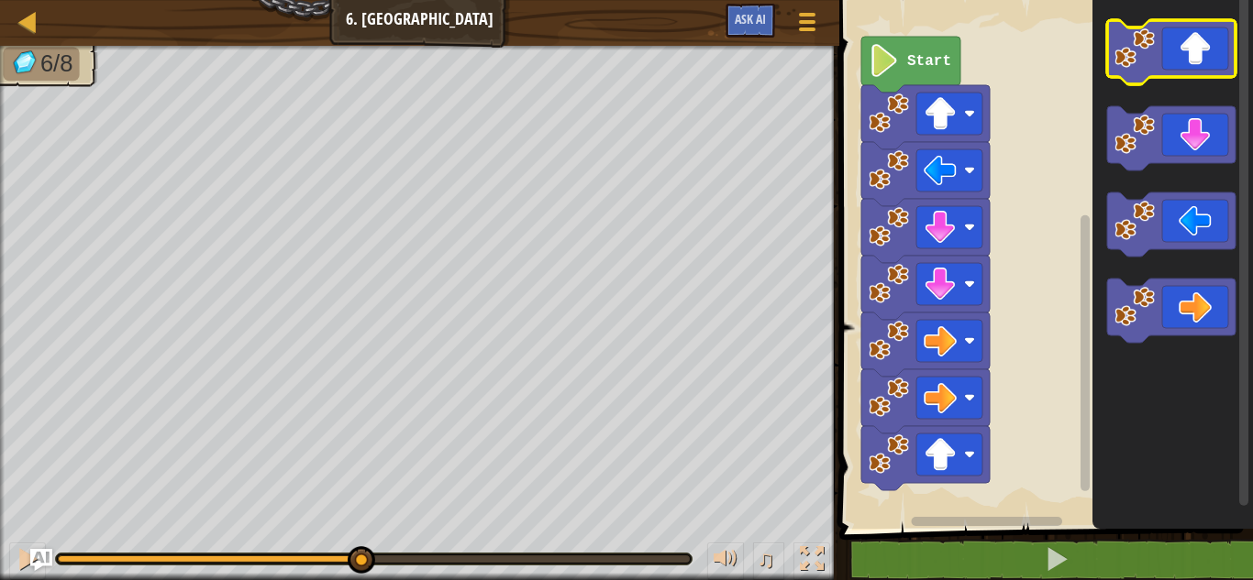
click at [1198, 24] on icon "Blockly Workspace" at bounding box center [1171, 52] width 128 height 64
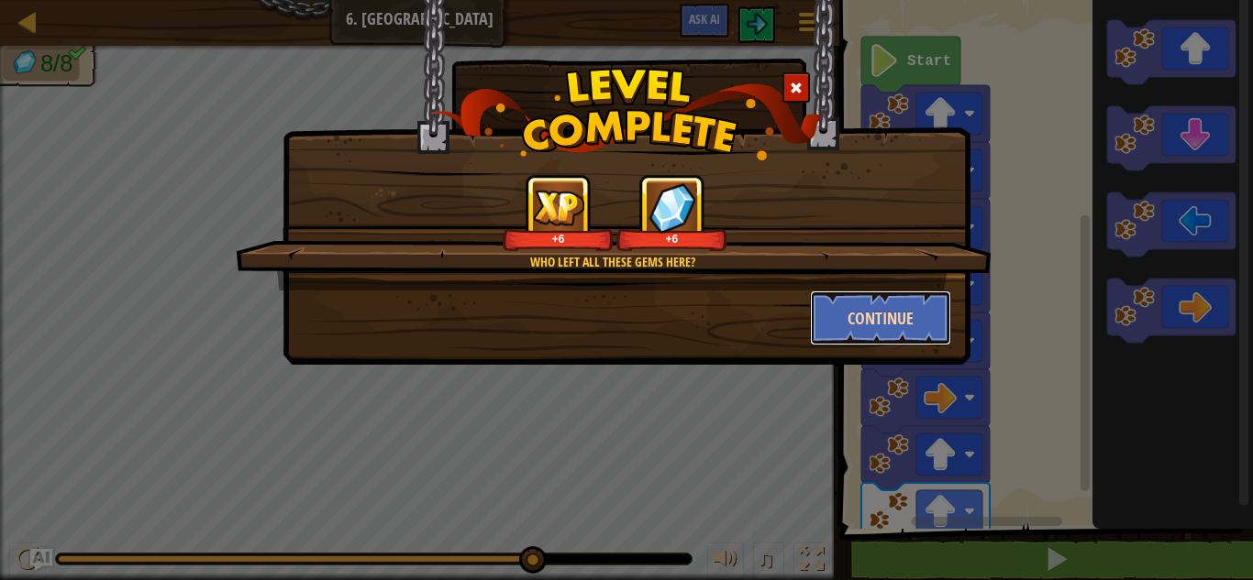
click at [907, 316] on button "Continue" at bounding box center [881, 318] width 142 height 55
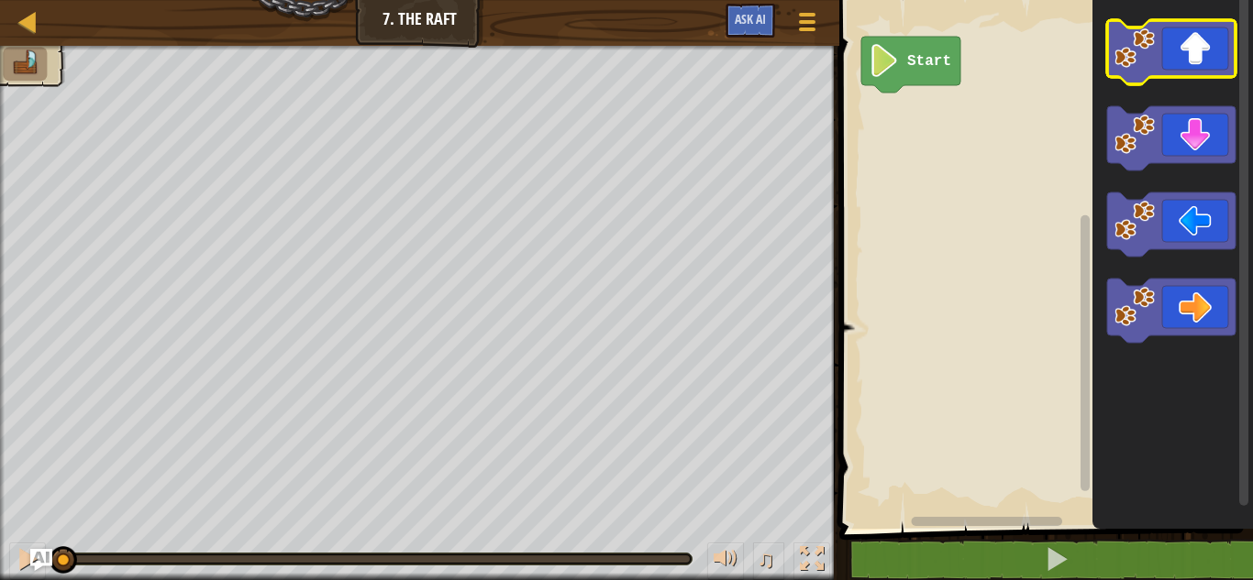
click at [1172, 62] on icon "Blockly Workspace" at bounding box center [1171, 52] width 128 height 64
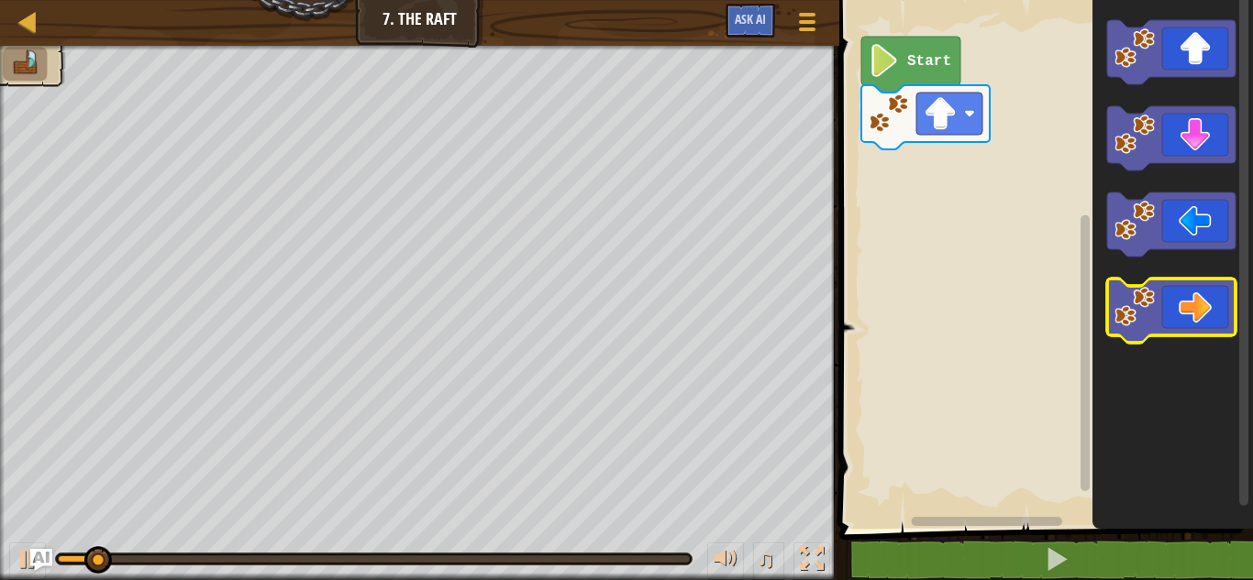
click at [1204, 306] on icon "Blockly Workspace" at bounding box center [1171, 311] width 128 height 64
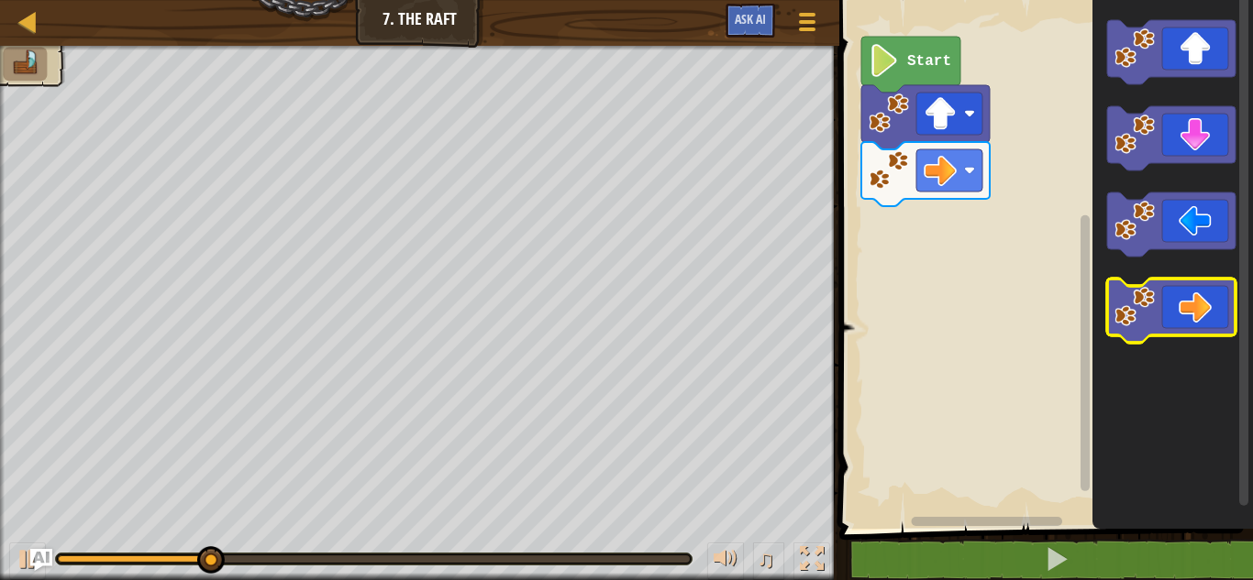
click at [1210, 314] on icon "Blockly Workspace" at bounding box center [1171, 311] width 128 height 64
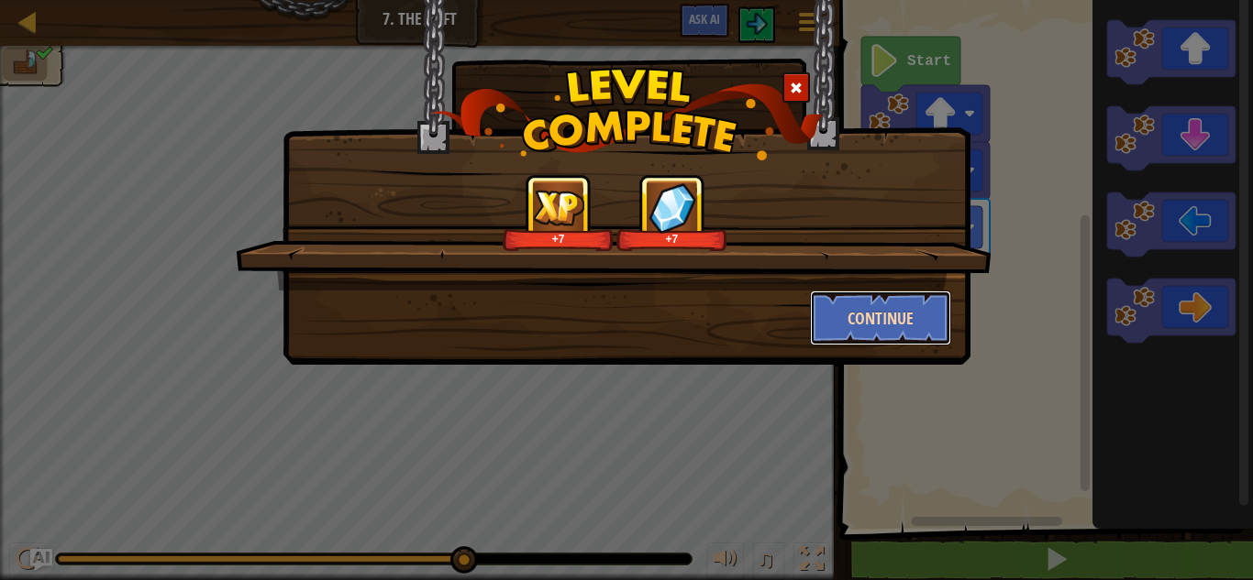
click at [829, 298] on button "Continue" at bounding box center [881, 318] width 142 height 55
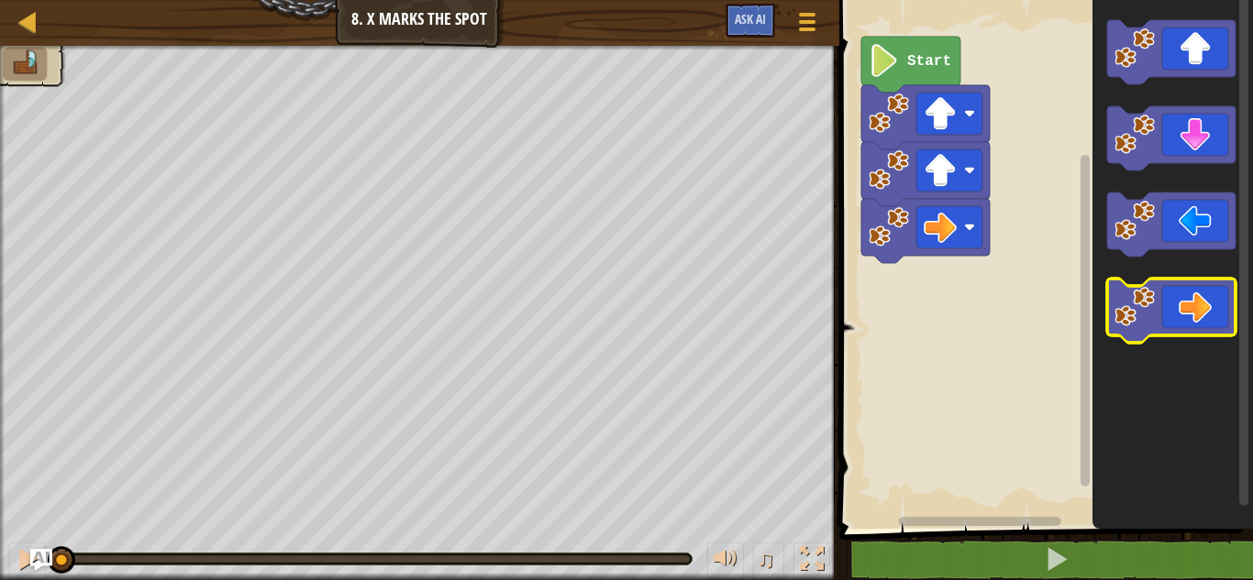
click at [1215, 319] on icon "Blockly Workspace" at bounding box center [1171, 311] width 128 height 64
click at [1213, 317] on icon "Blockly Workspace" at bounding box center [1171, 311] width 128 height 64
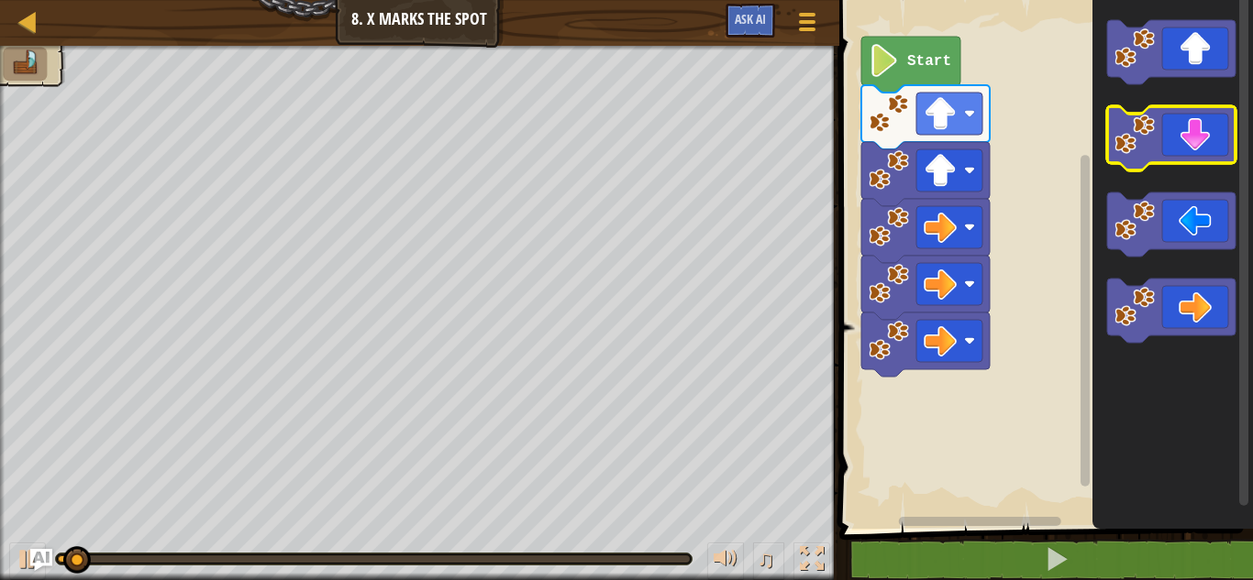
click at [1170, 143] on icon "Blockly Workspace" at bounding box center [1171, 138] width 128 height 64
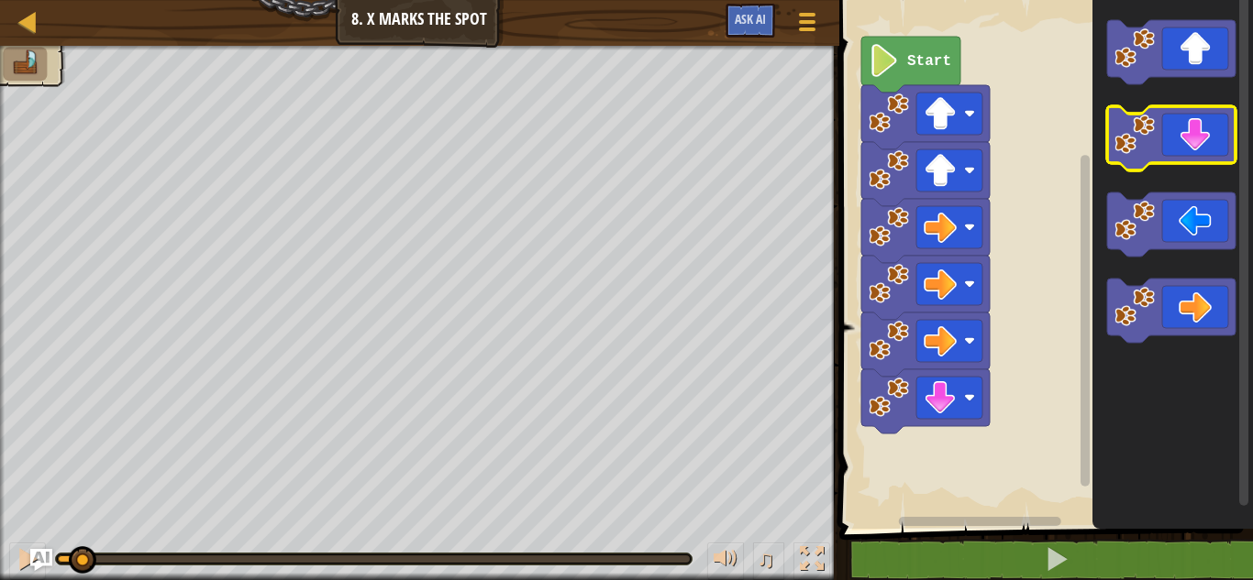
click at [1170, 143] on icon "Blockly Workspace" at bounding box center [1171, 138] width 128 height 64
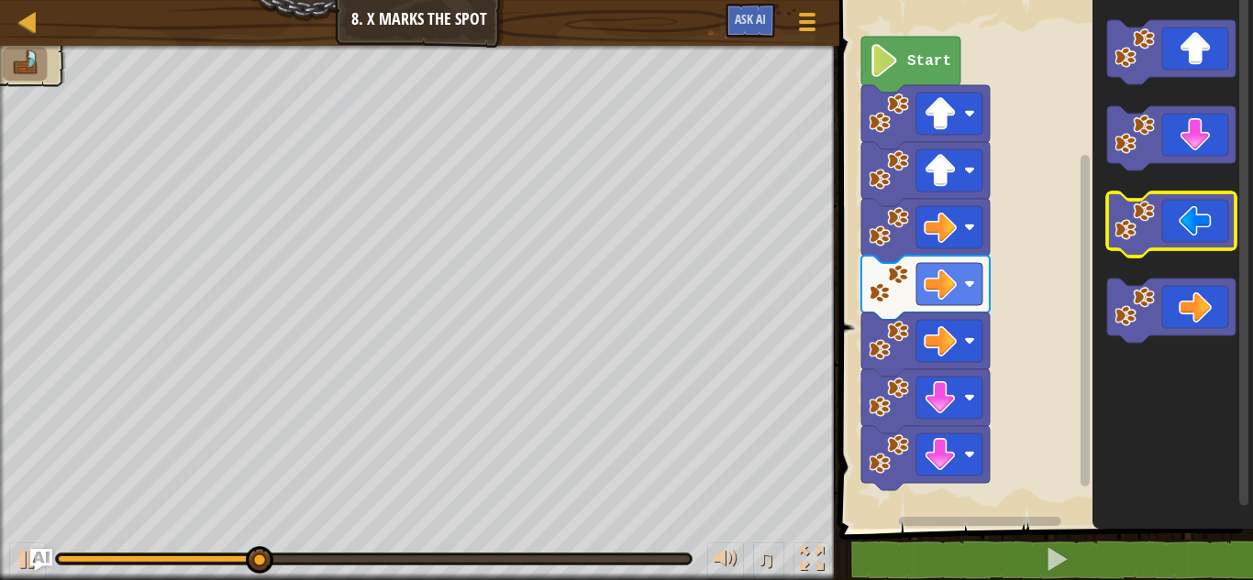
click at [1181, 196] on icon "Blockly Workspace" at bounding box center [1171, 225] width 128 height 64
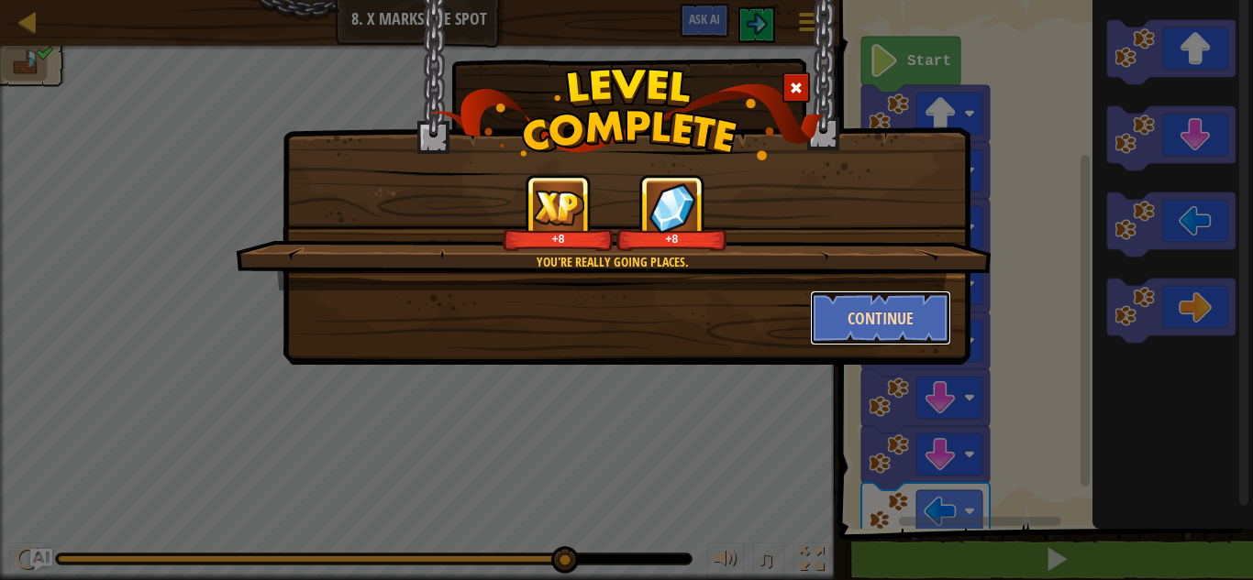
click at [873, 318] on button "Continue" at bounding box center [881, 318] width 142 height 55
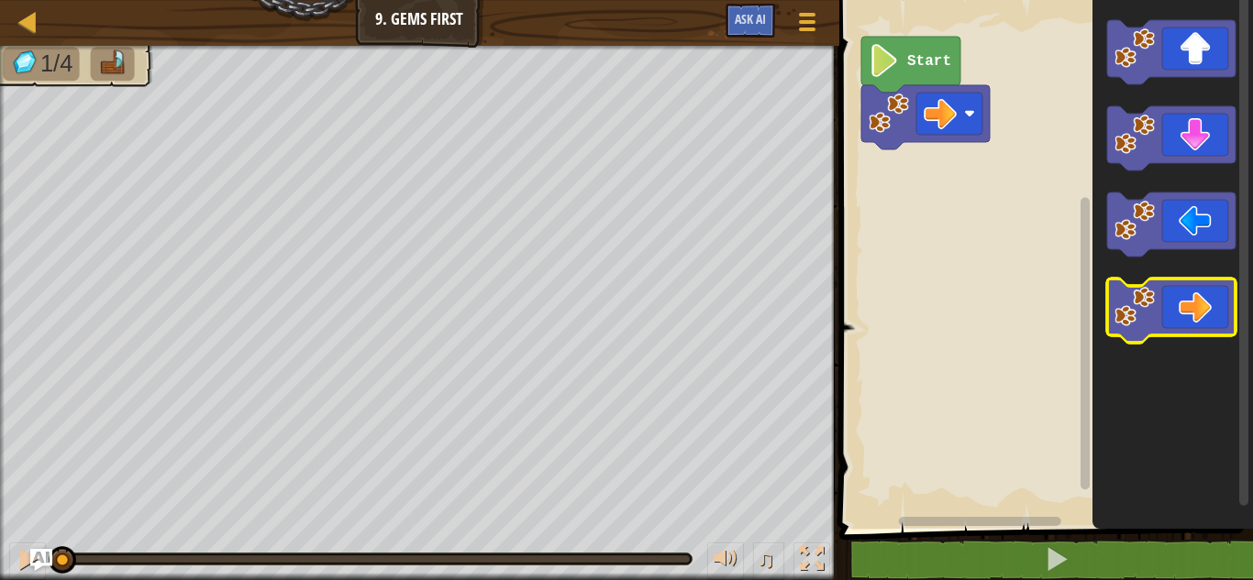
click at [1188, 295] on icon "Blockly Workspace" at bounding box center [1171, 311] width 128 height 64
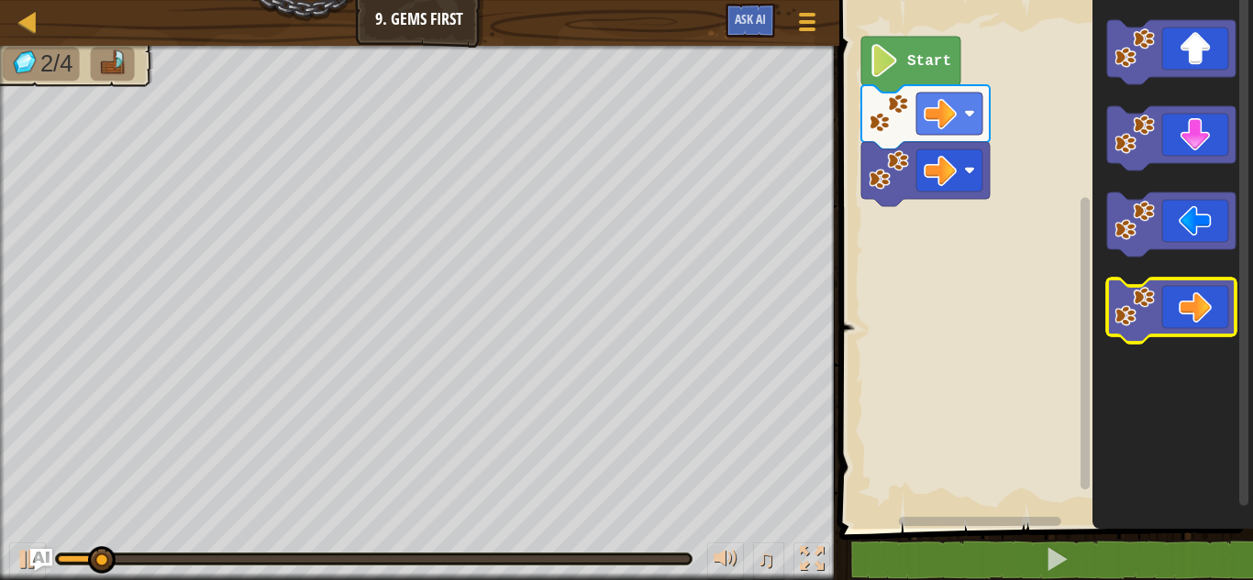
click at [1187, 294] on icon "Blockly Workspace" at bounding box center [1171, 311] width 128 height 64
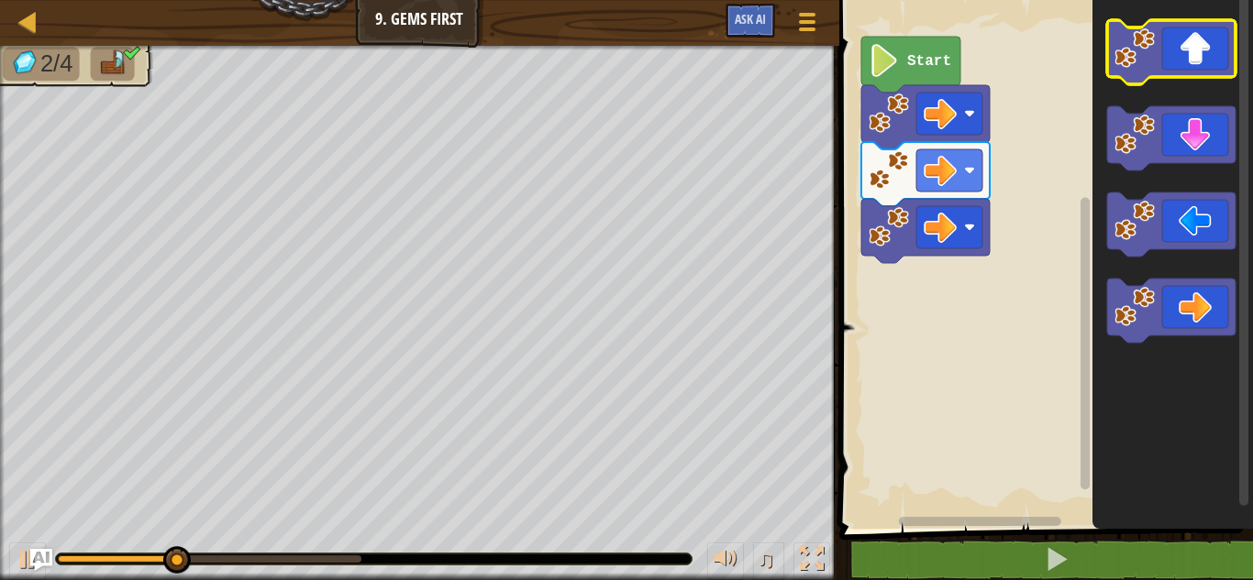
click at [1176, 60] on icon "Blockly Workspace" at bounding box center [1171, 52] width 128 height 64
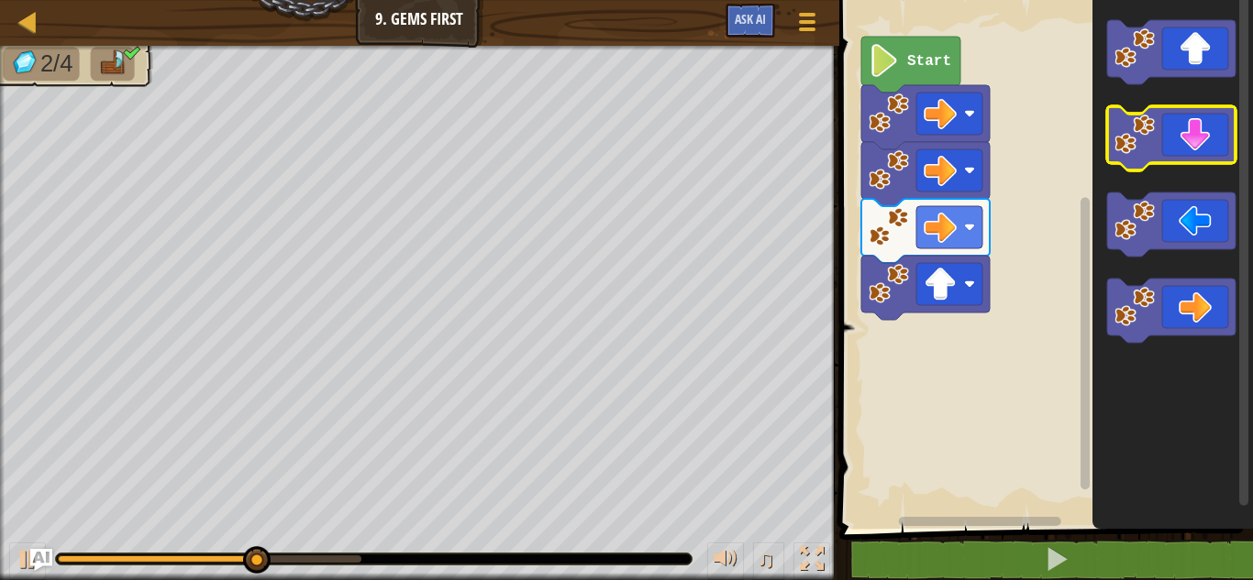
click at [1176, 144] on icon "Blockly Workspace" at bounding box center [1171, 138] width 128 height 64
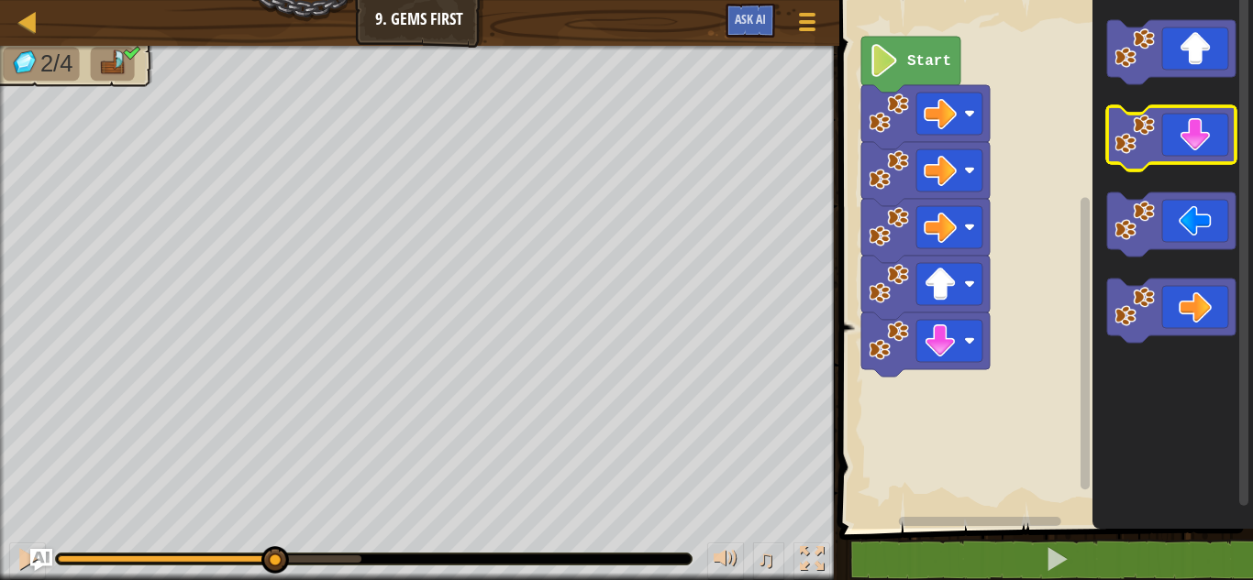
click at [1176, 144] on icon "Blockly Workspace" at bounding box center [1171, 138] width 128 height 64
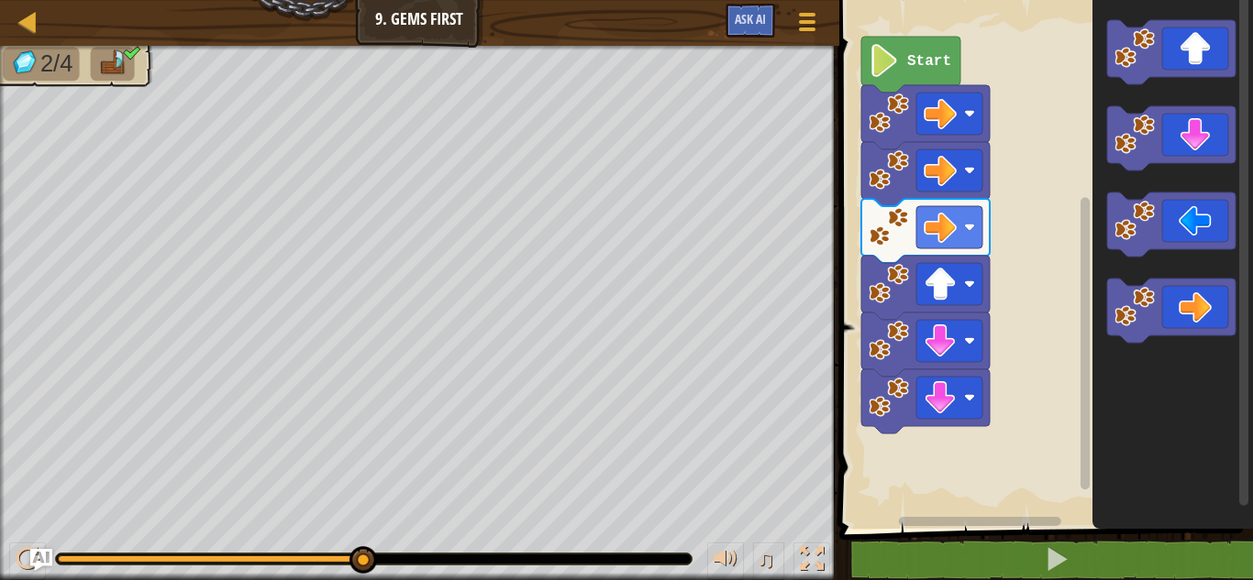
click at [1004, 247] on rect "Blockly Workspace" at bounding box center [1043, 260] width 419 height 538
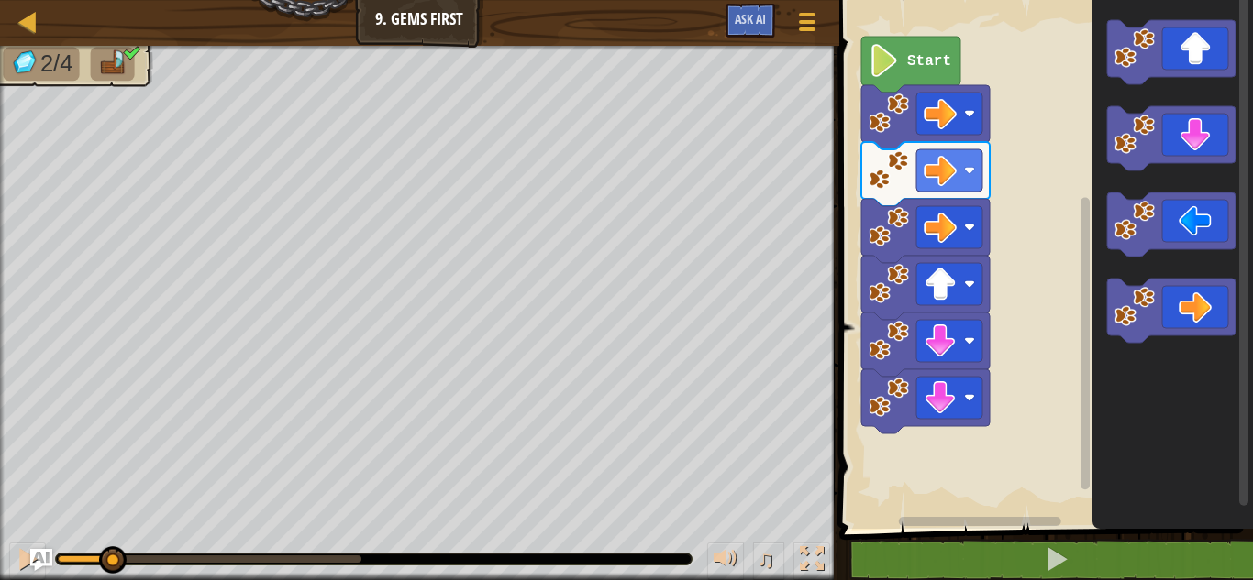
drag, startPoint x: 357, startPoint y: 557, endPoint x: 104, endPoint y: 537, distance: 253.8
click at [104, 537] on div "♫" at bounding box center [419, 554] width 839 height 55
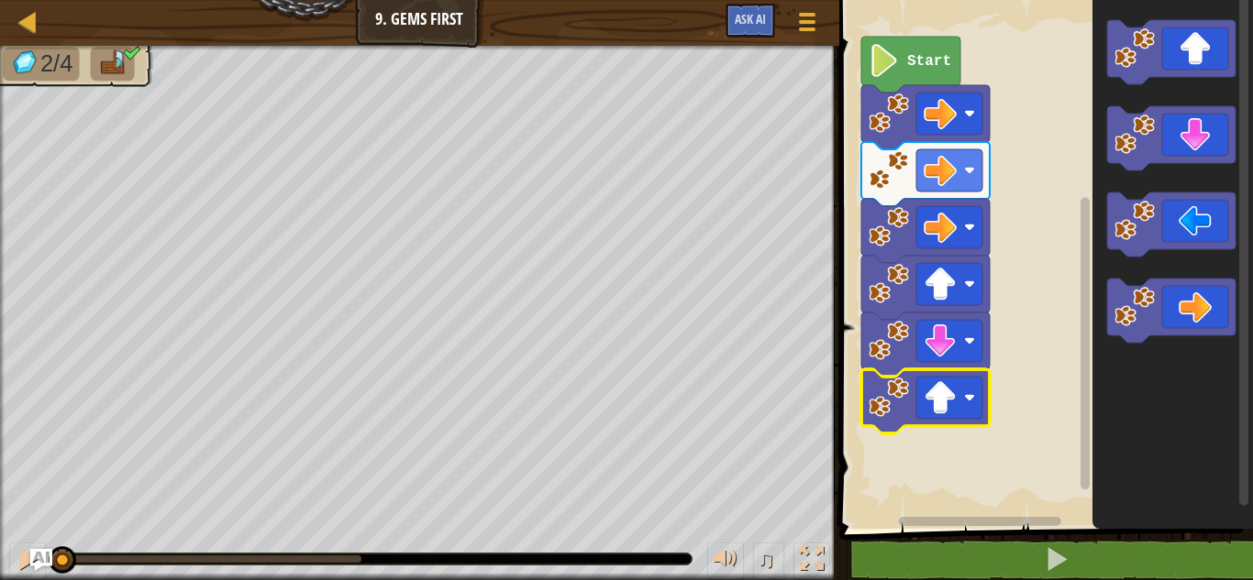
drag, startPoint x: 357, startPoint y: 550, endPoint x: 33, endPoint y: 541, distance: 323.8
click at [33, 541] on div "♫" at bounding box center [419, 554] width 839 height 55
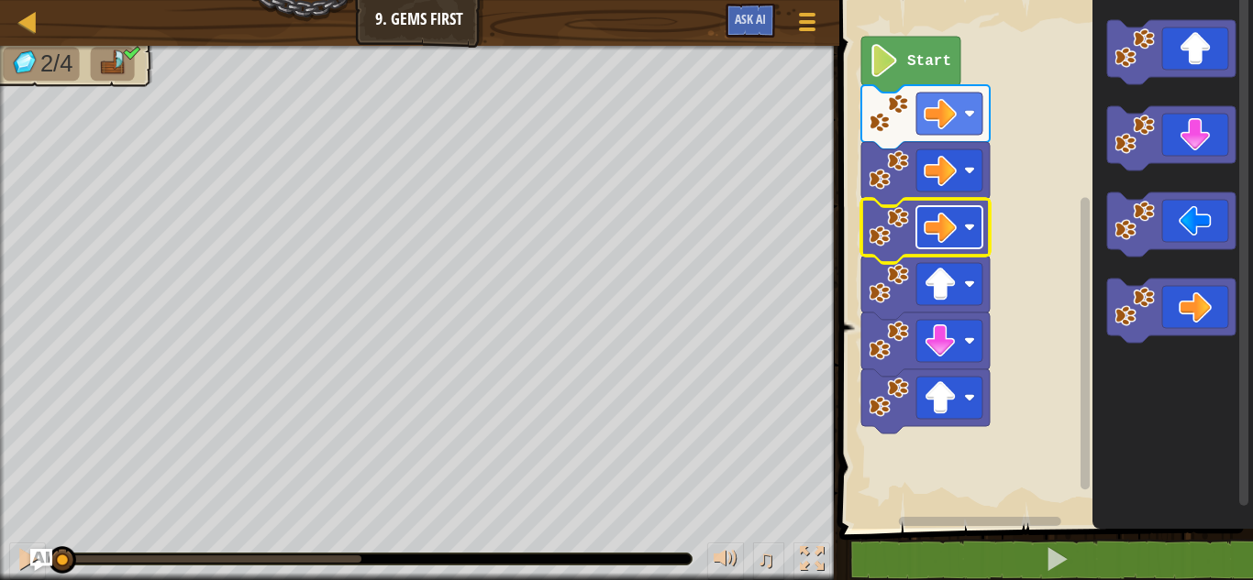
click at [966, 234] on rect "Blockly Workspace" at bounding box center [949, 227] width 66 height 42
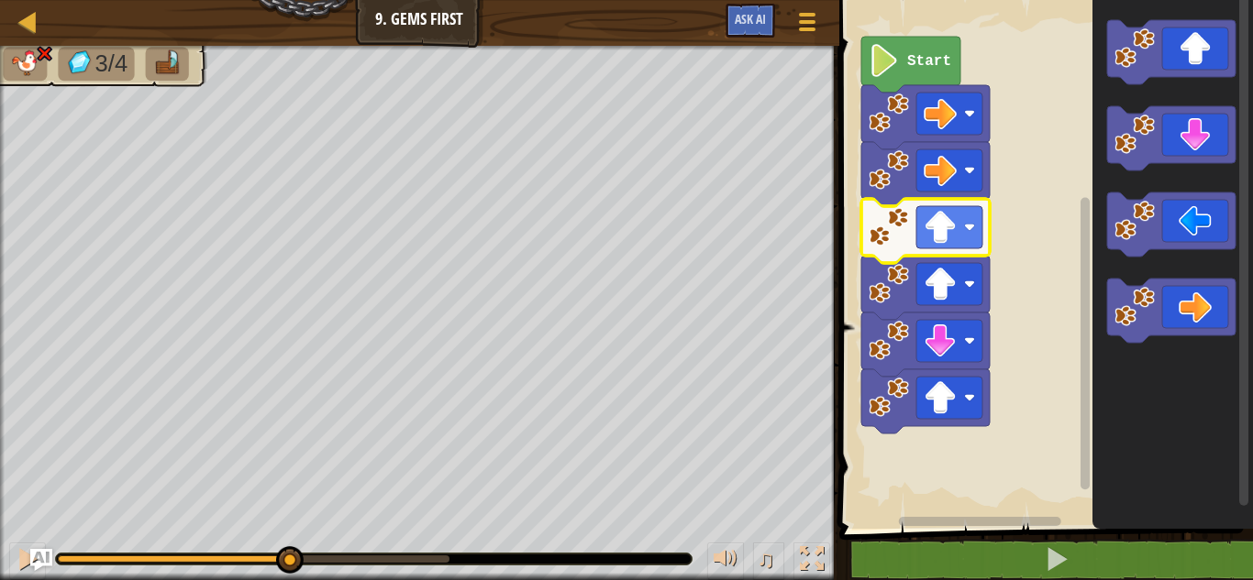
drag, startPoint x: 457, startPoint y: 553, endPoint x: 288, endPoint y: 596, distance: 174.1
click at [288, 0] on html "Map Junior 9. Gems First Game Menu Ask AI 1 ההההההההההההההההההההההההההההההההההה…" at bounding box center [626, 0] width 1253 height 0
click at [944, 288] on image "Blockly Workspace" at bounding box center [939, 284] width 33 height 33
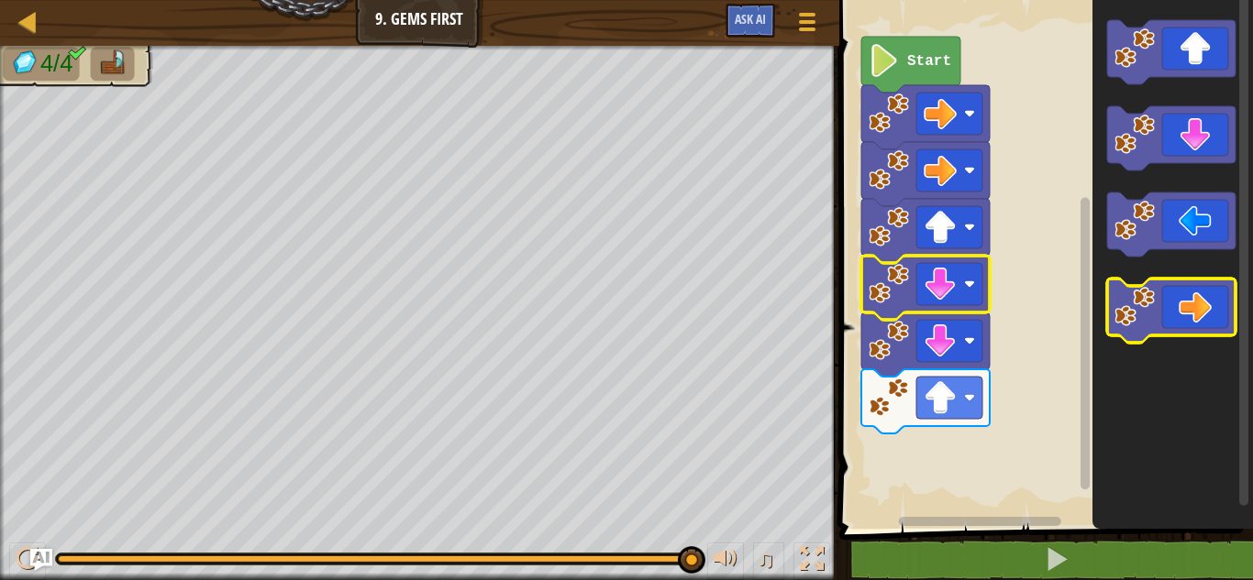
click at [1200, 290] on icon "Blockly Workspace" at bounding box center [1171, 311] width 128 height 64
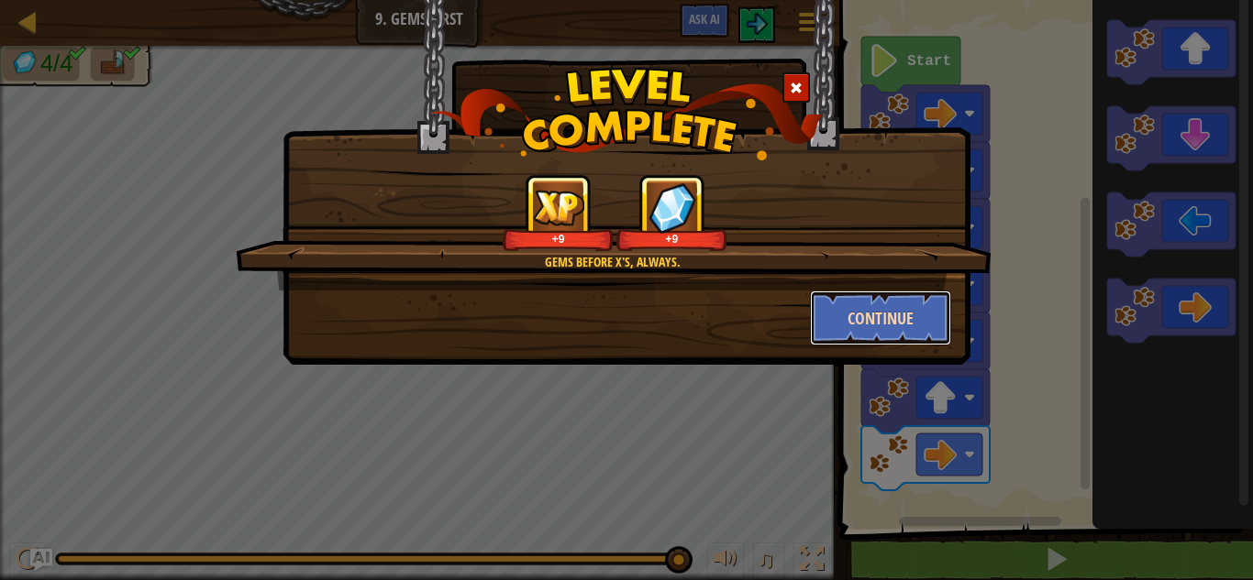
click at [865, 326] on button "Continue" at bounding box center [881, 318] width 142 height 55
